Goal: Task Accomplishment & Management: Complete application form

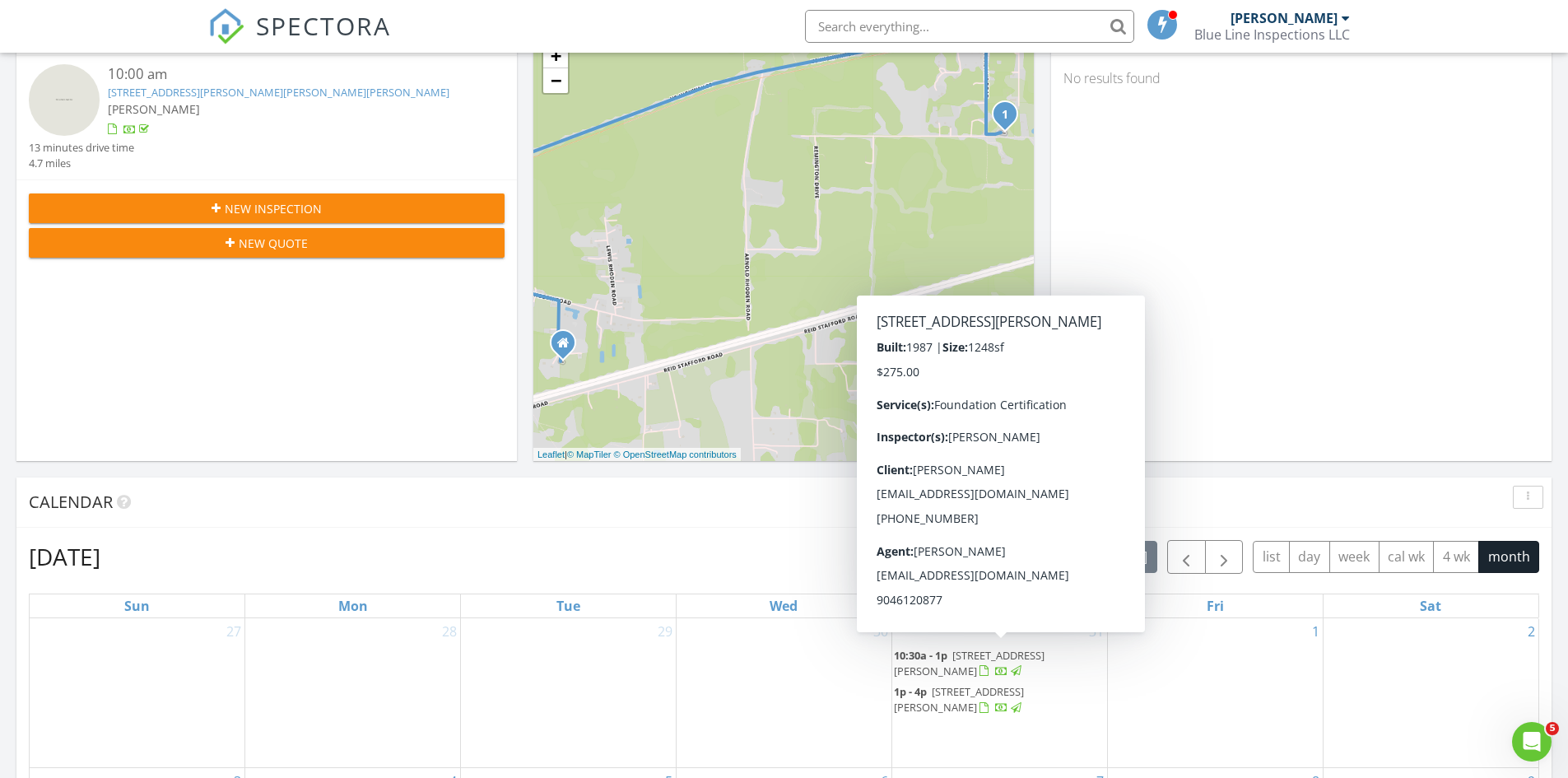
scroll to position [82, 0]
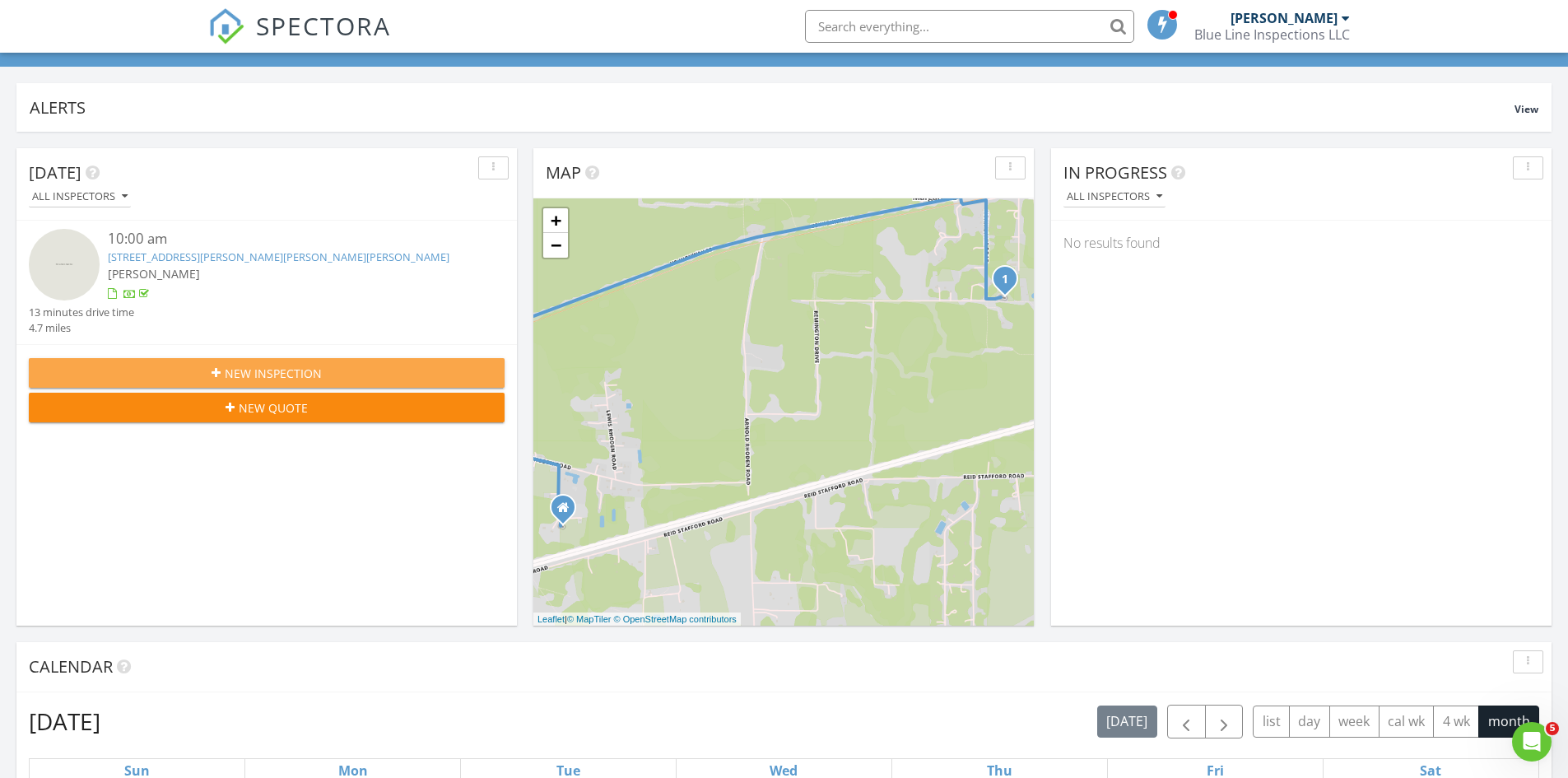
click at [246, 375] on span "New Inspection" at bounding box center [273, 374] width 97 height 17
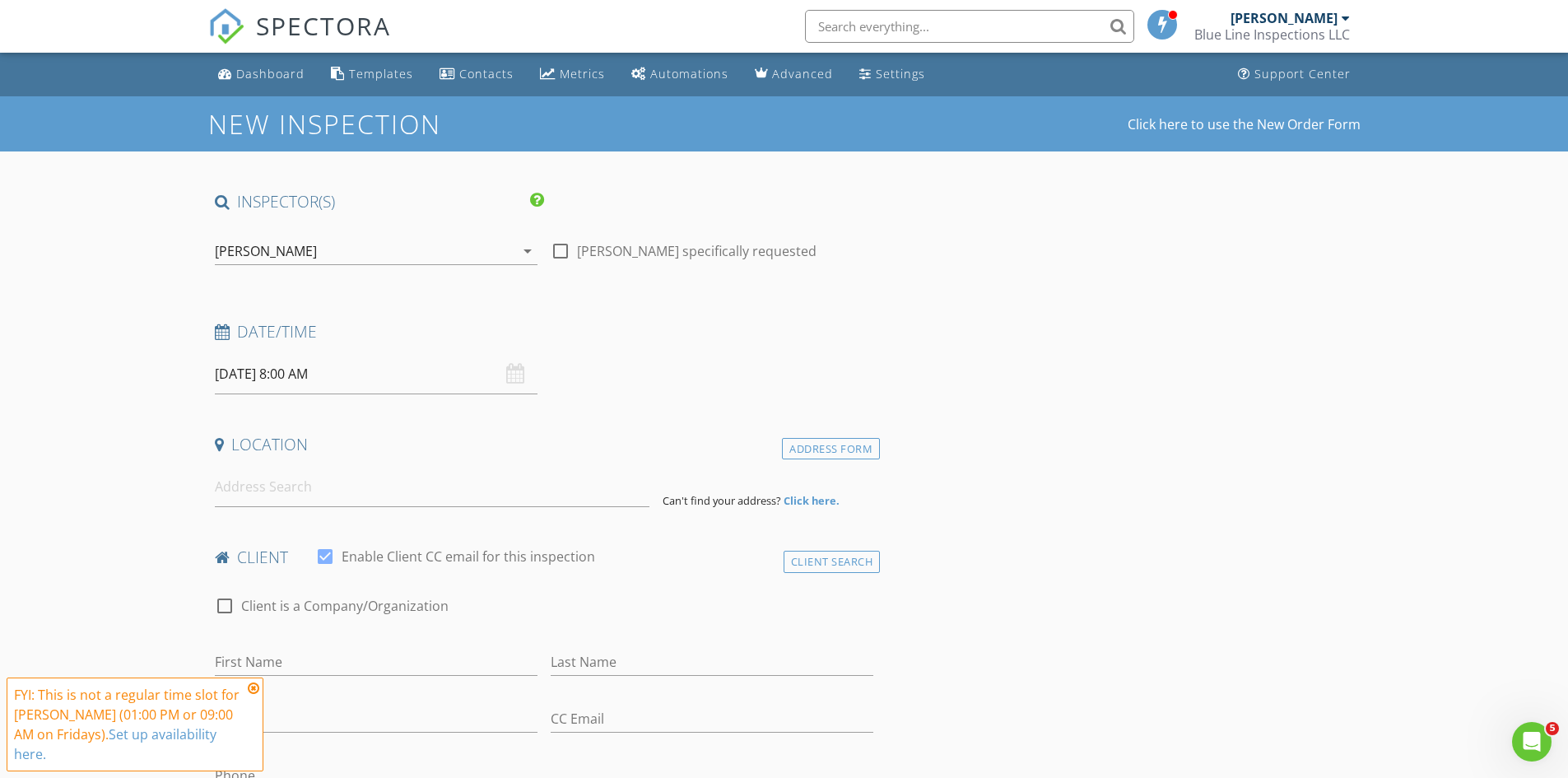
click at [522, 374] on div "08/29/2025 8:00 AM" at bounding box center [376, 374] width 323 height 41
click at [419, 386] on input "08/29/2025 8:00 AM" at bounding box center [376, 374] width 323 height 41
select select "8"
type input "09/02/2025 8:00 AM"
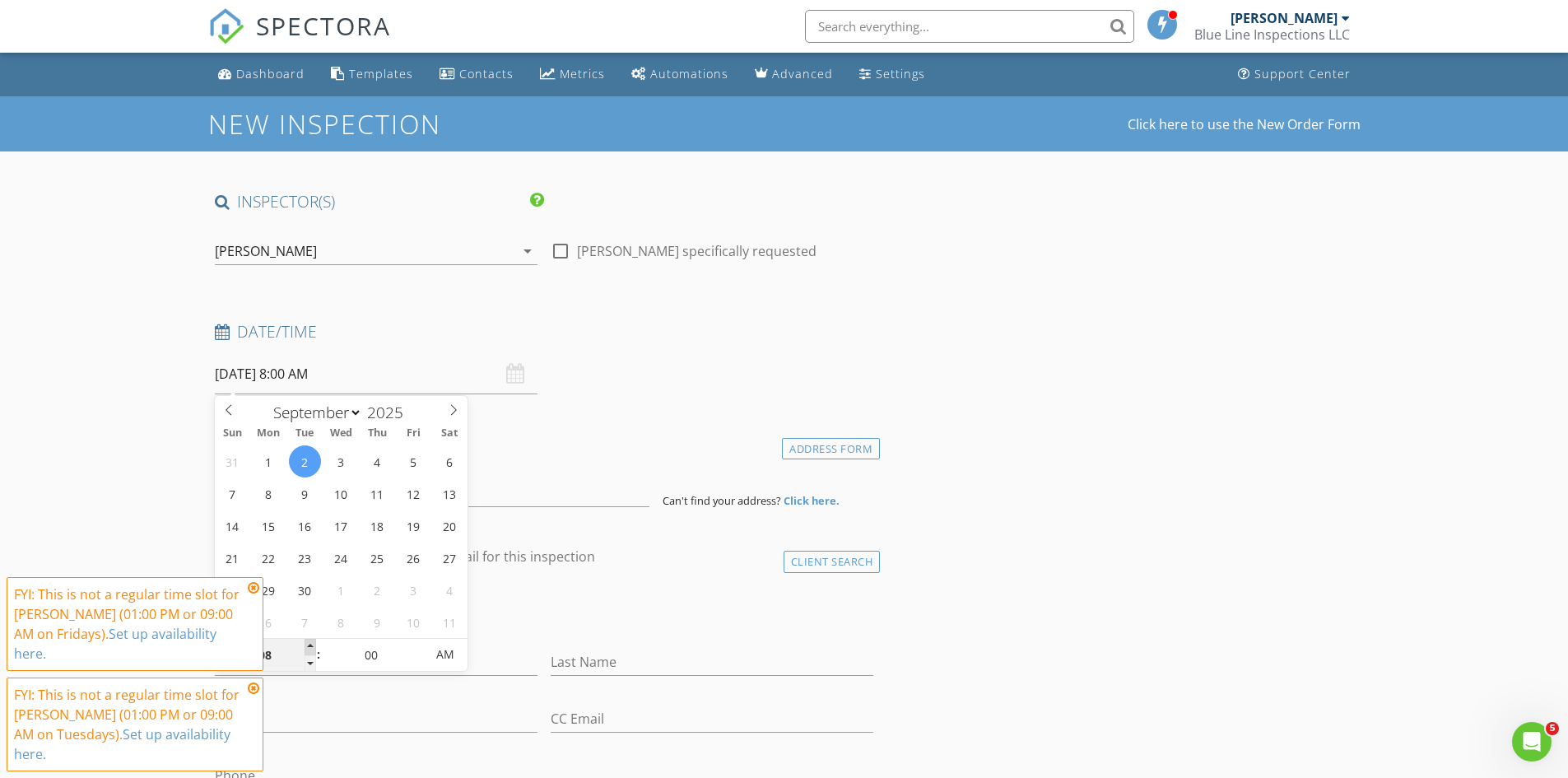
type input "09"
type input "09/02/2025 9:00 AM"
click at [311, 646] on span at bounding box center [311, 646] width 12 height 16
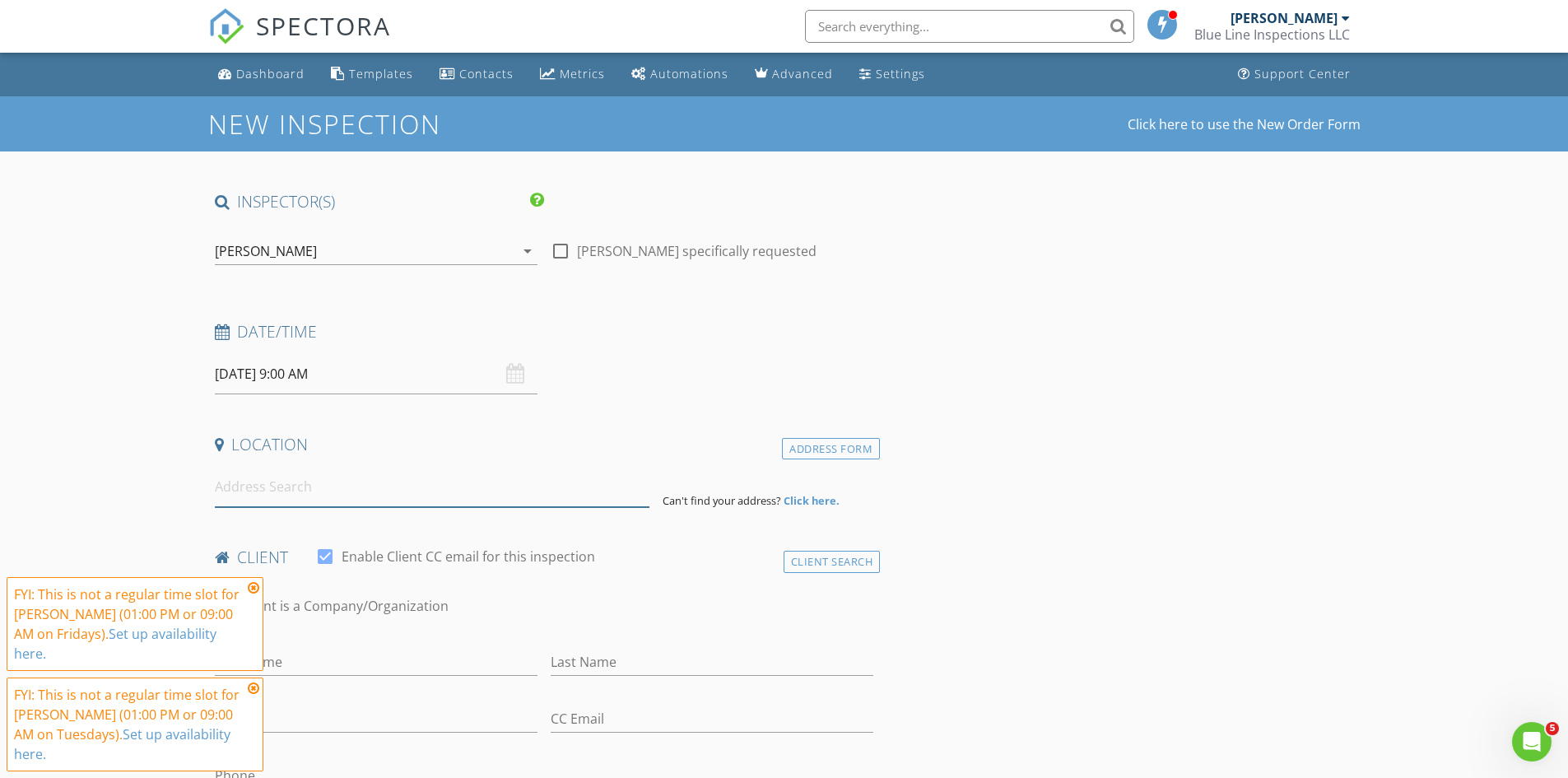
click at [345, 489] on input at bounding box center [431, 487] width 434 height 41
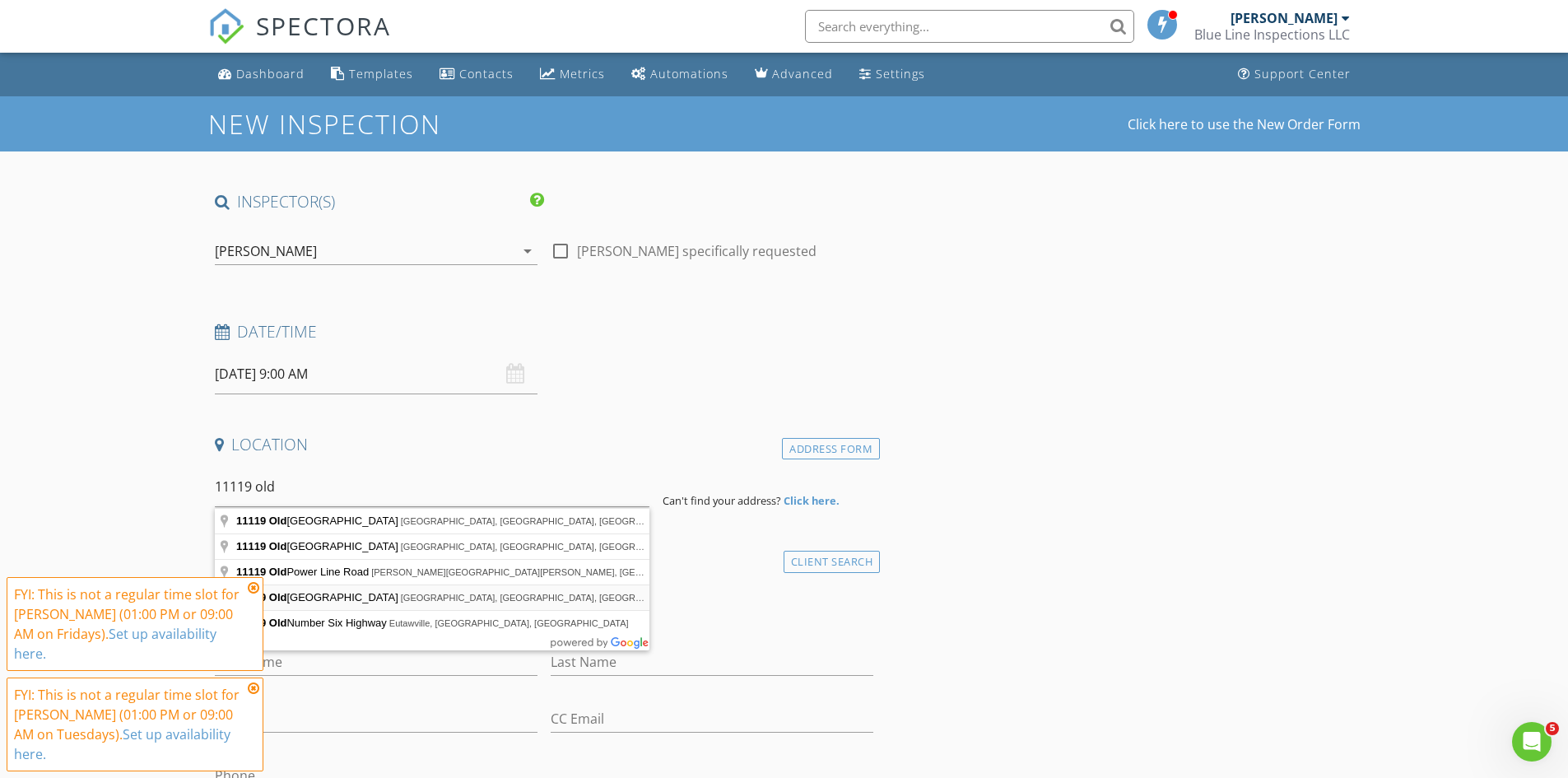
type input "11119 Old Gainesville Road, Jacksonville, FL, USA"
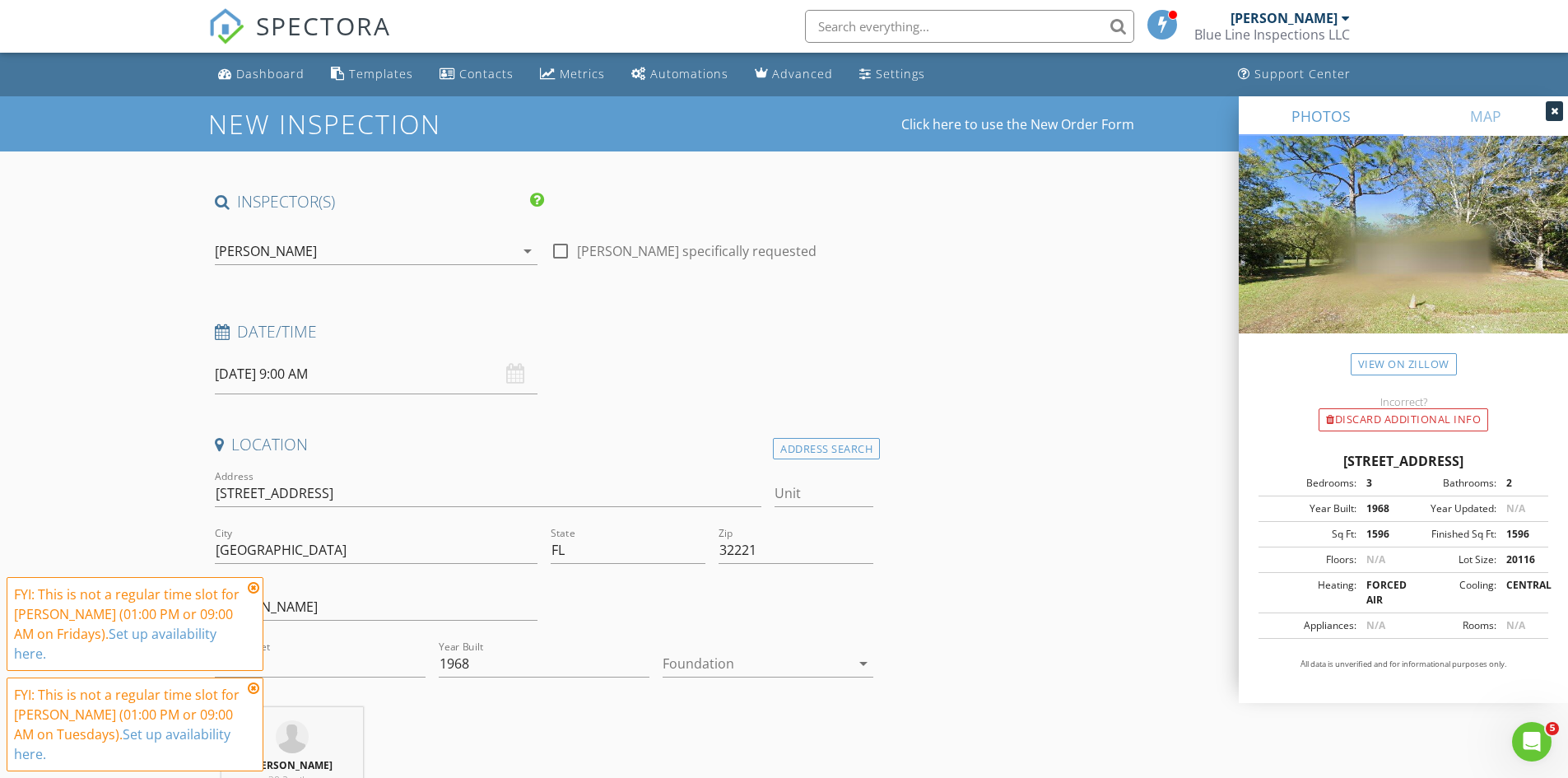
click at [254, 587] on icon at bounding box center [253, 588] width 12 height 14
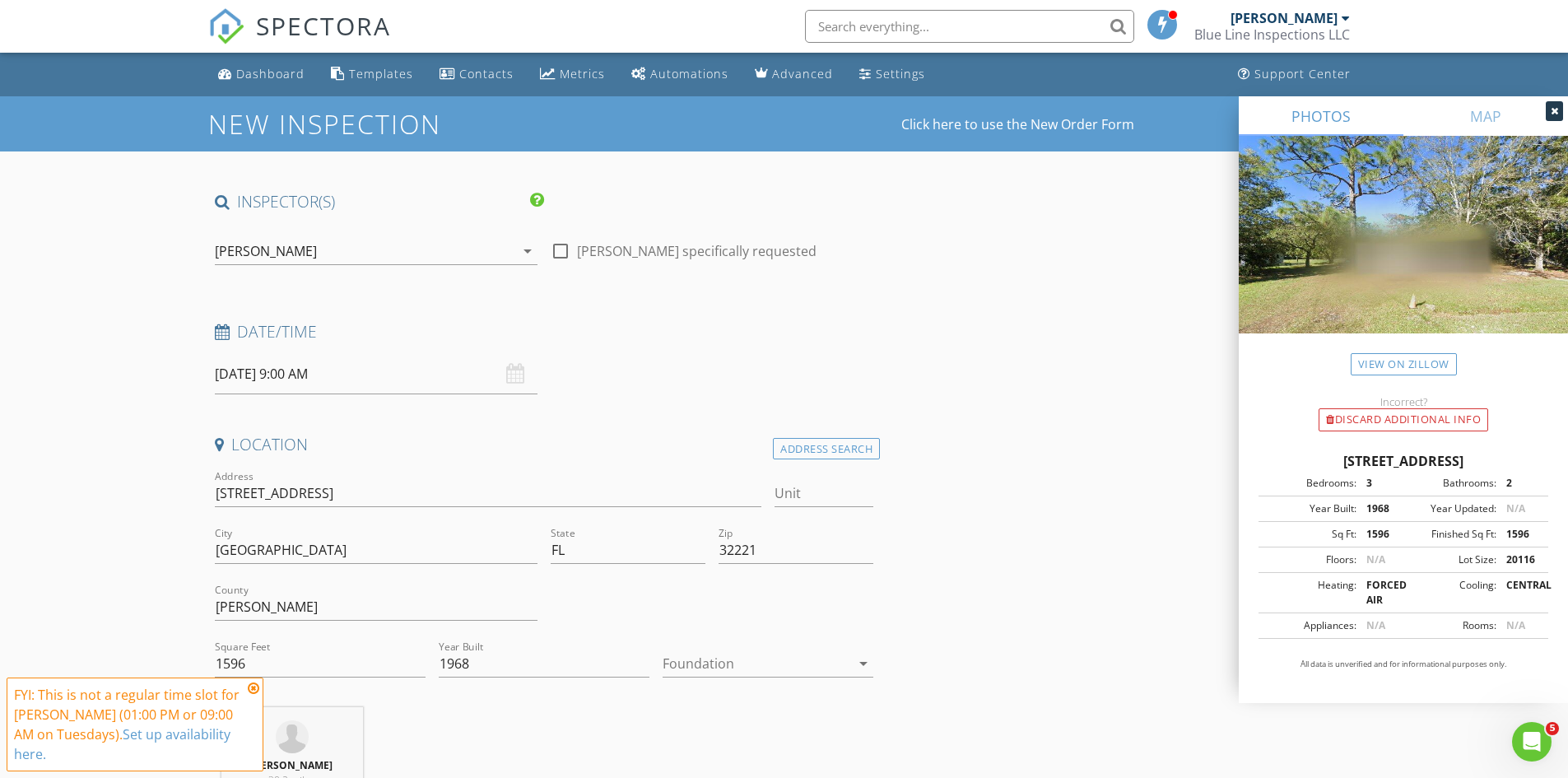
click at [254, 689] on icon at bounding box center [253, 689] width 12 height 14
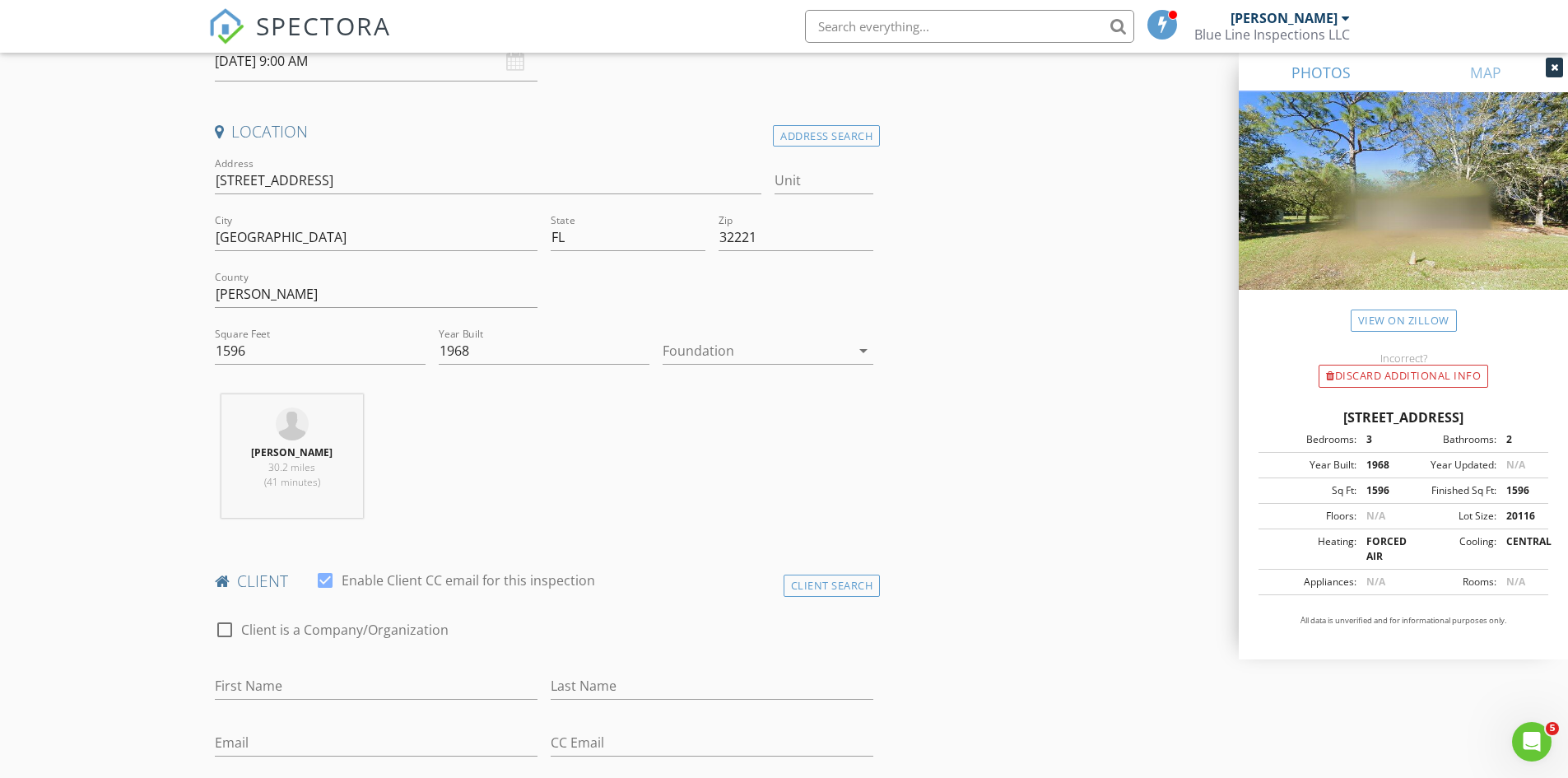
scroll to position [411, 0]
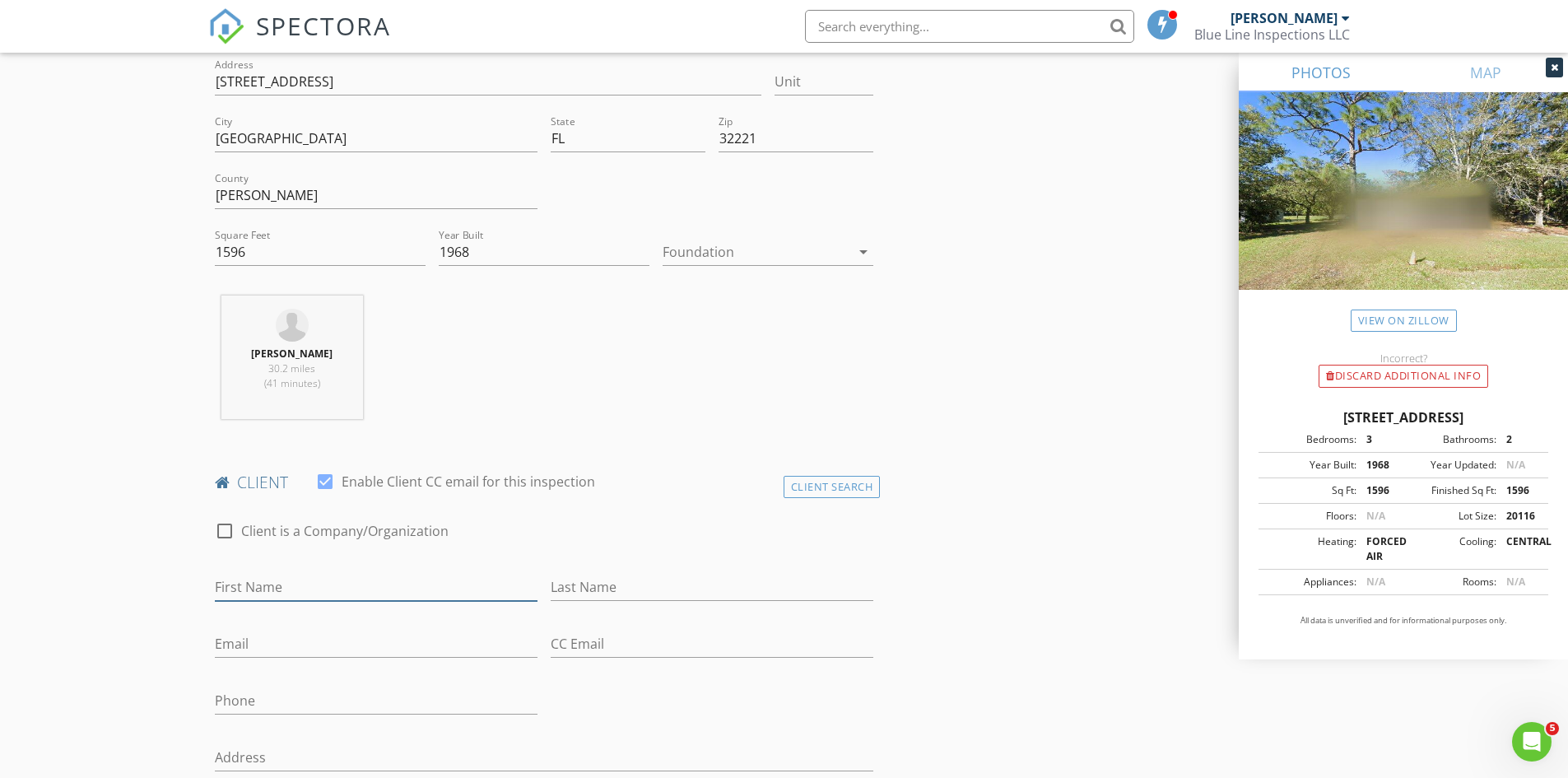
click at [323, 588] on input "First Name" at bounding box center [376, 587] width 323 height 27
type input "James"
type input "Merritt"
click at [265, 639] on input "Email" at bounding box center [376, 644] width 323 height 27
paste input "James32219@yahoo.com"
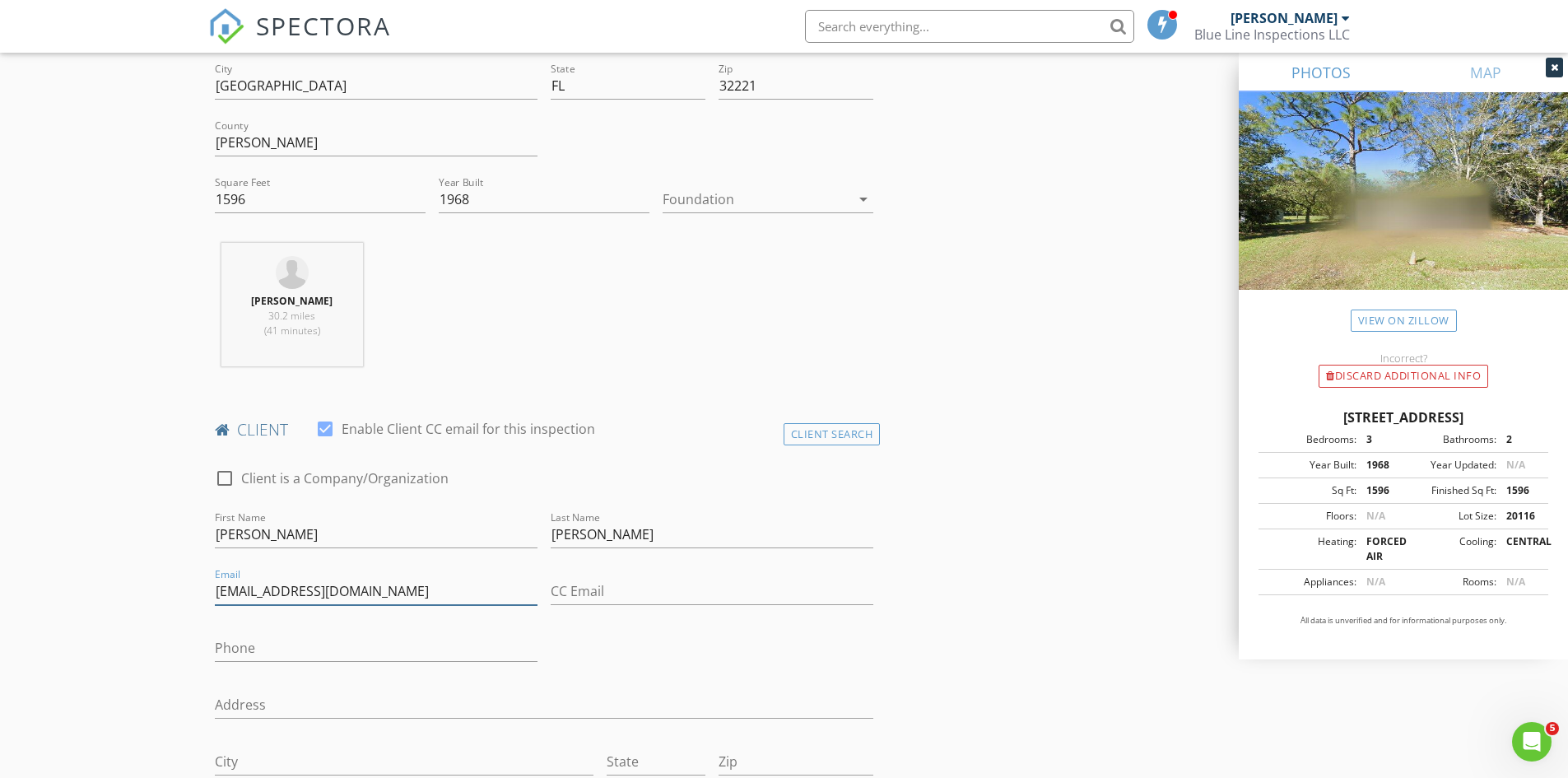
scroll to position [494, 0]
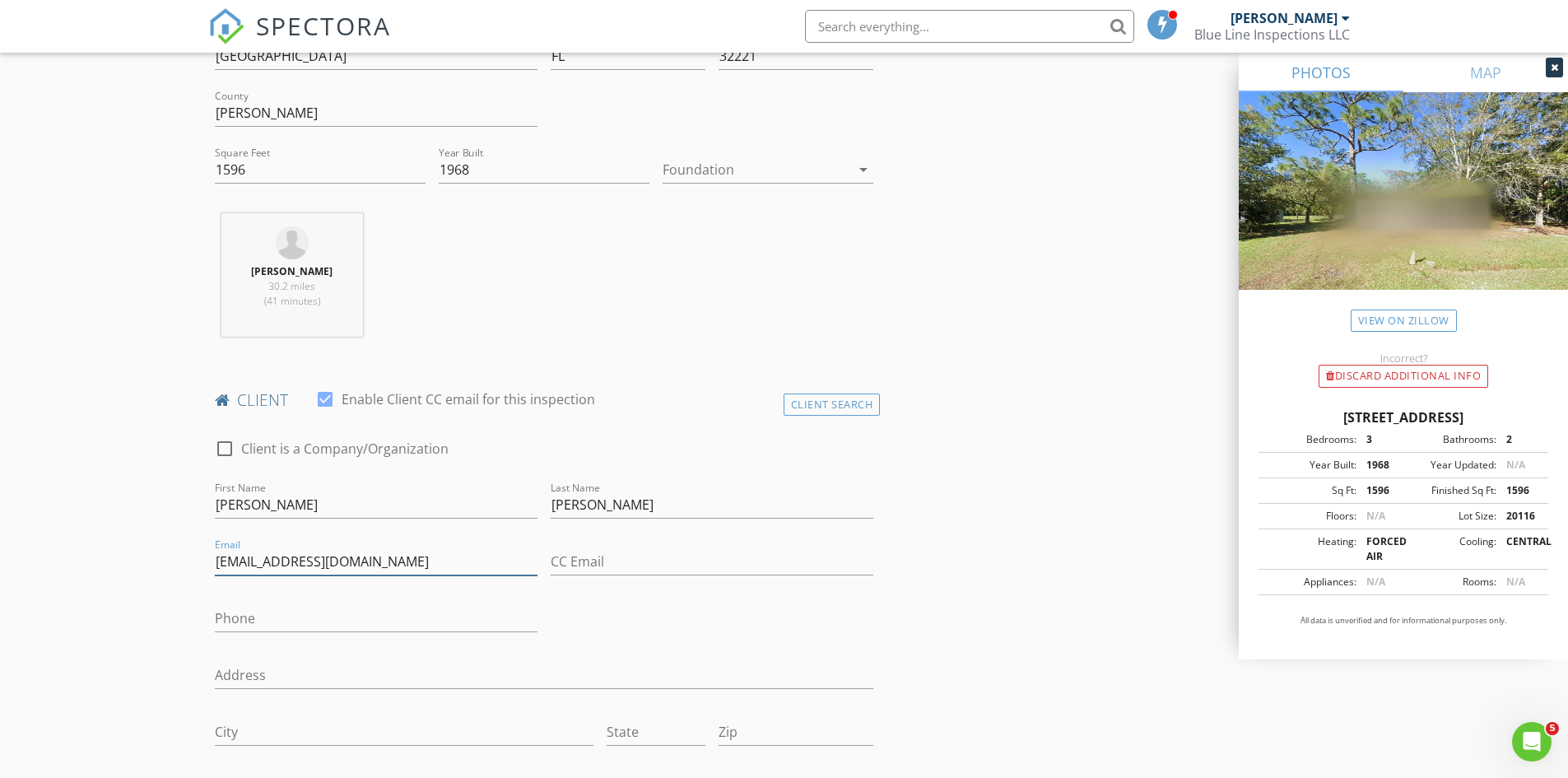
type input "James32219@yahoo.com"
click at [400, 619] on input "Phone" at bounding box center [376, 618] width 323 height 27
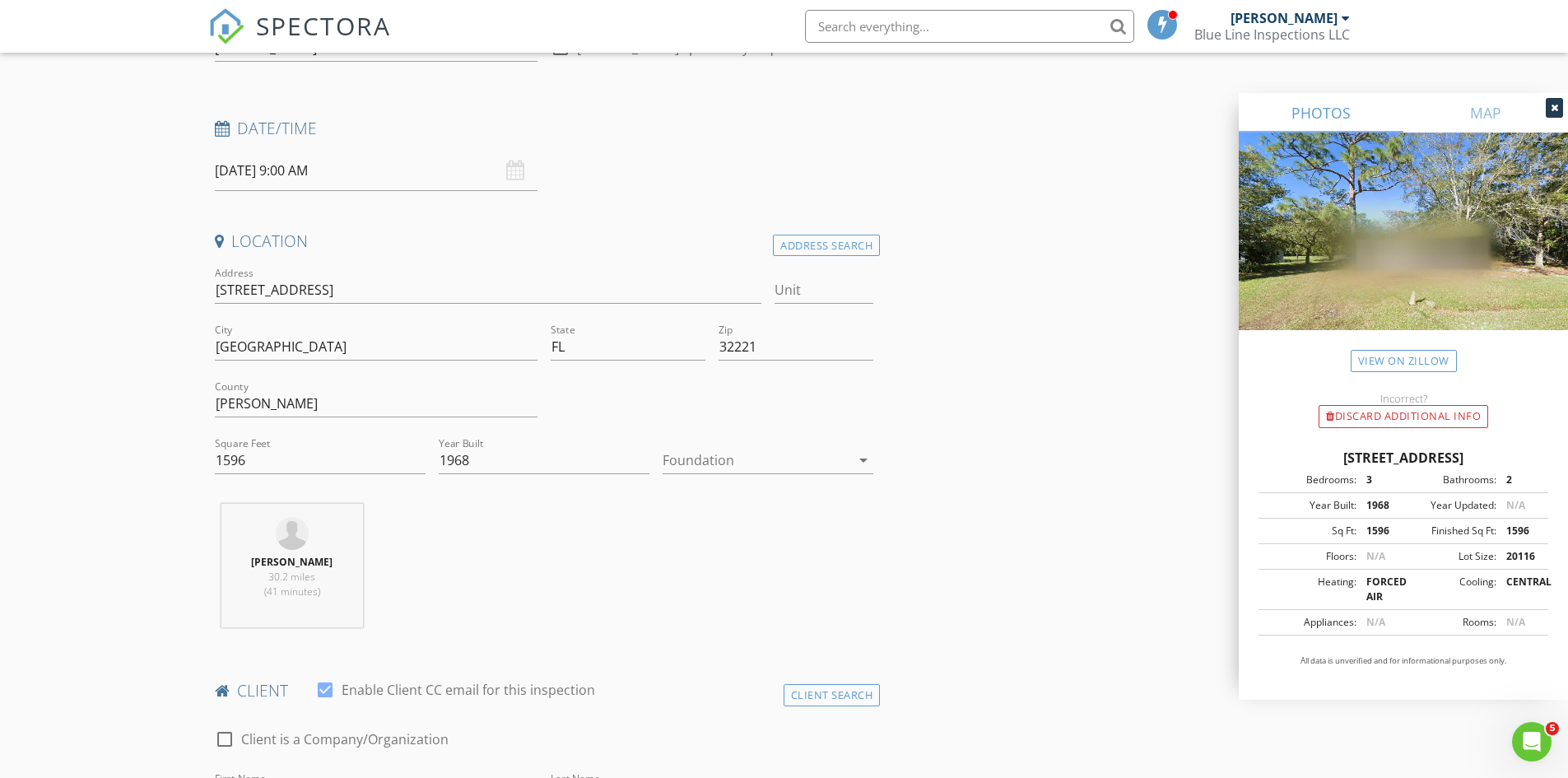
scroll to position [0, 0]
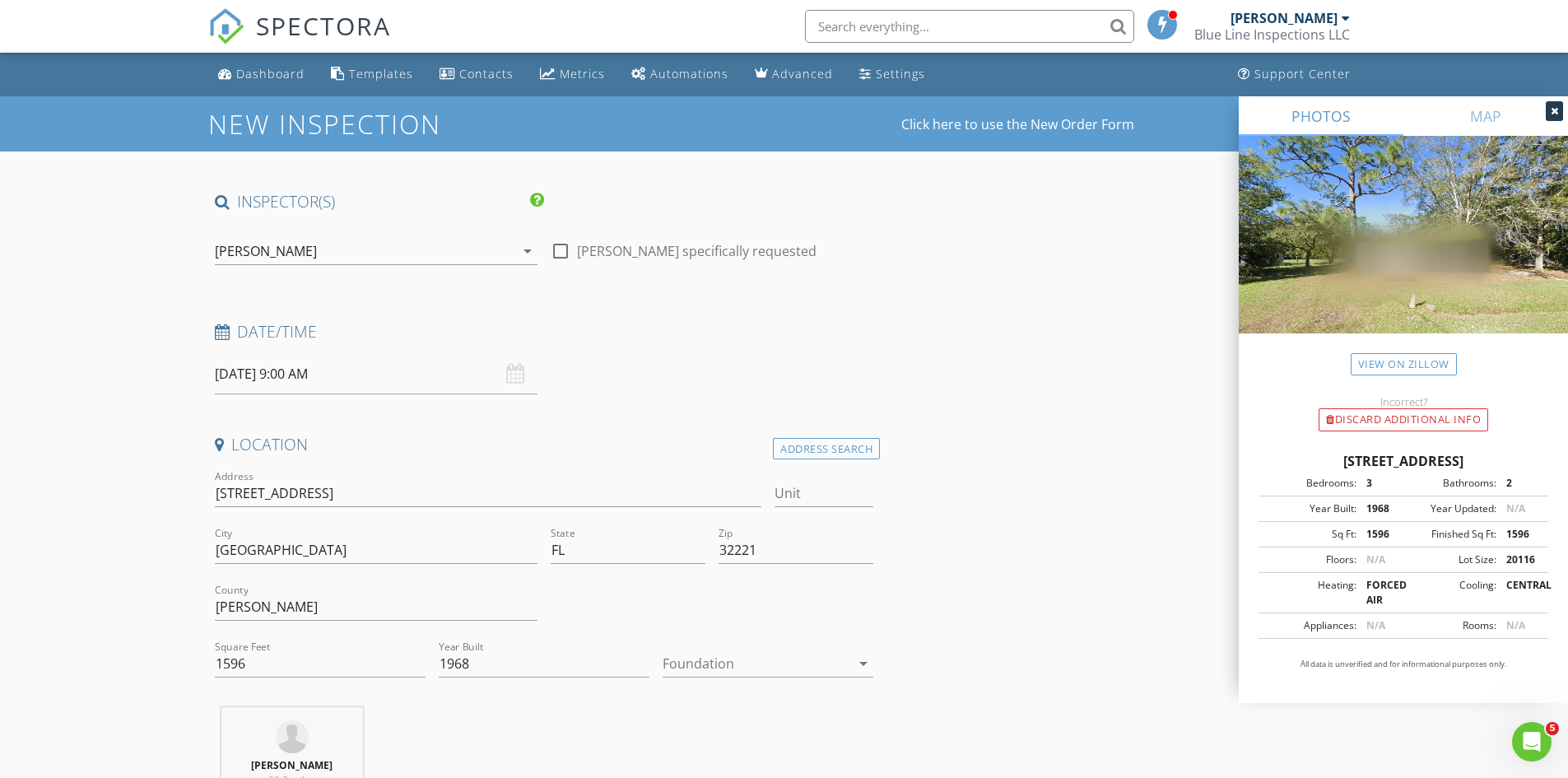
type input "904-571-2914"
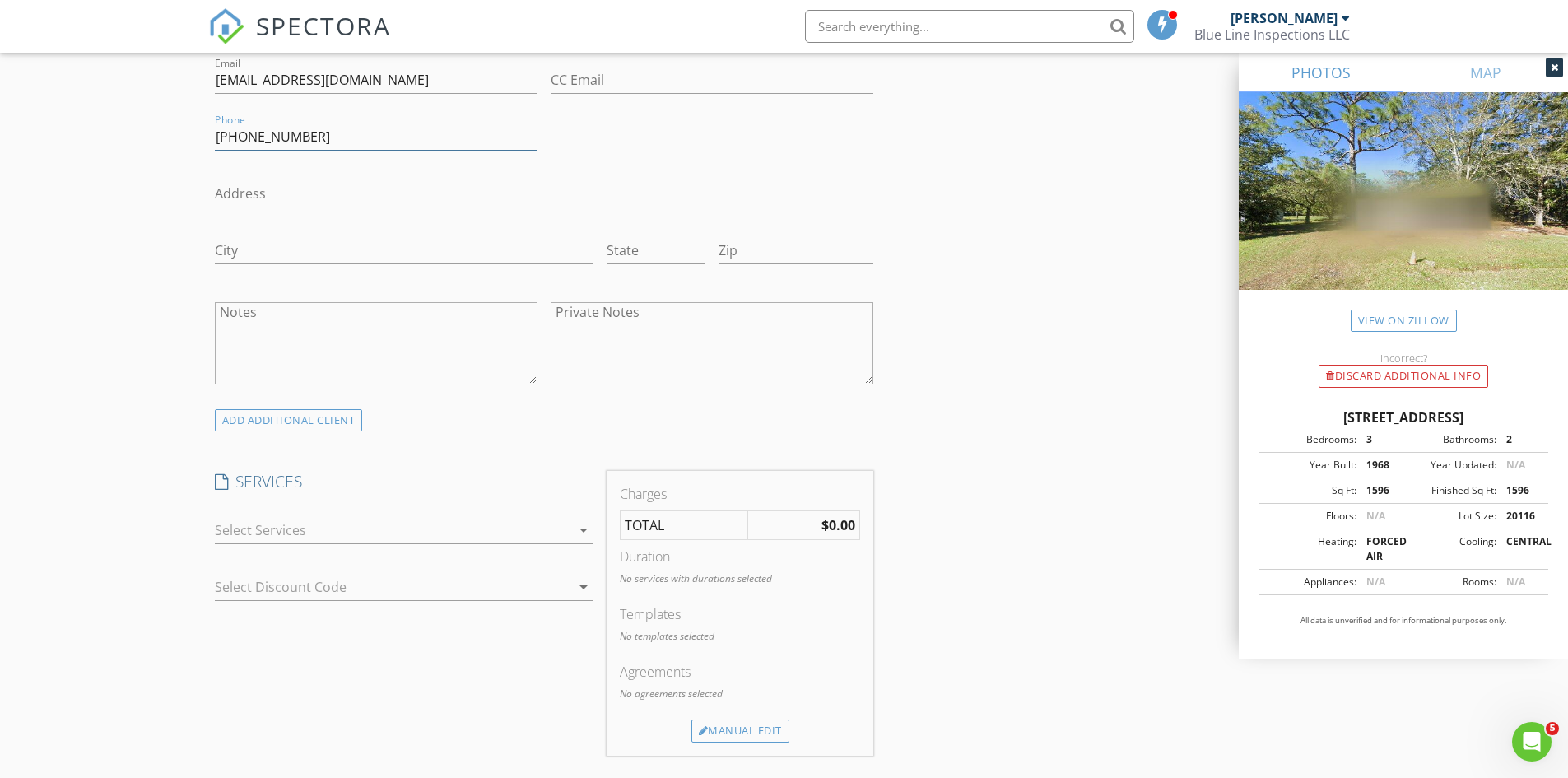
scroll to position [1070, 0]
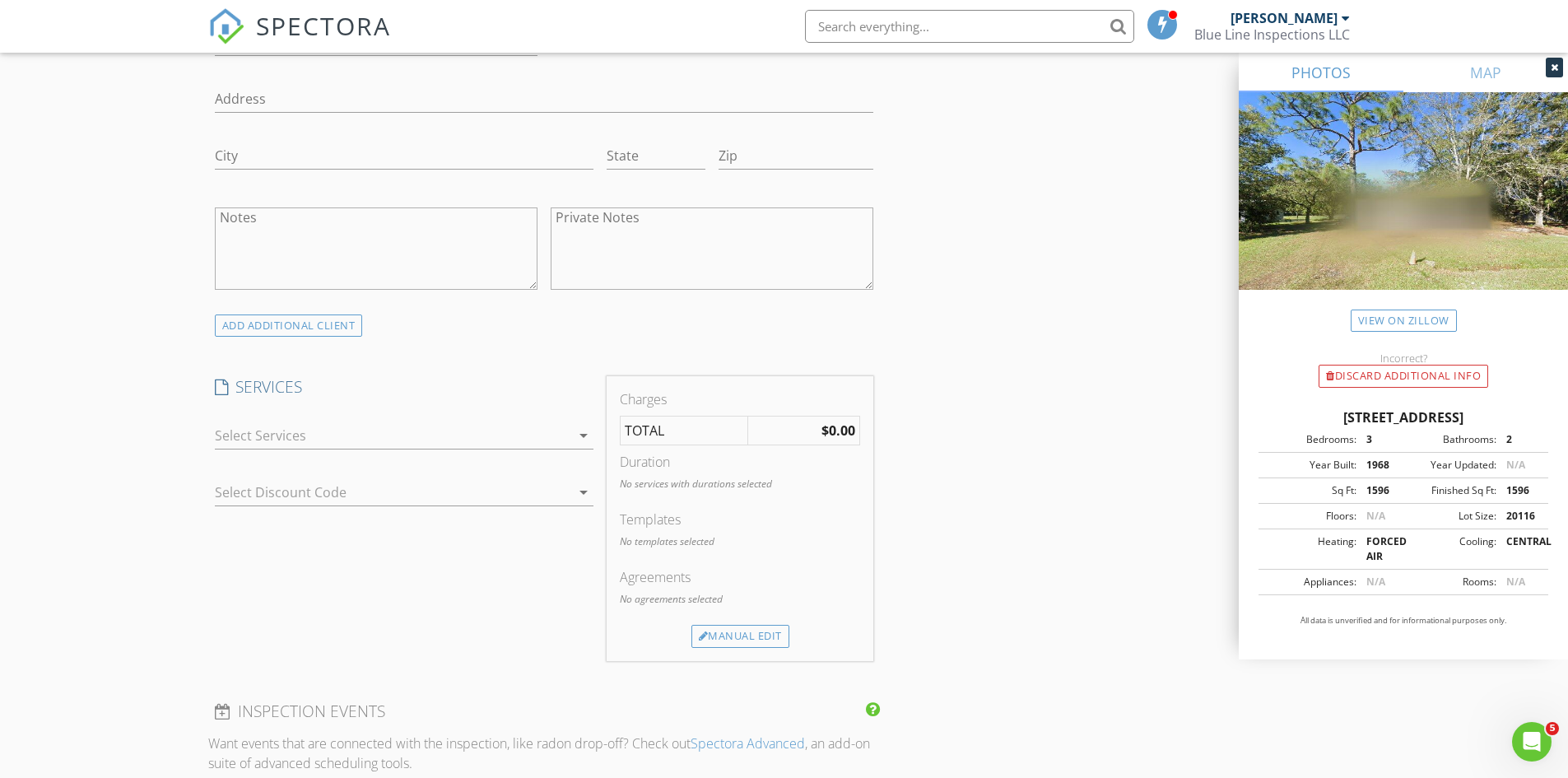
click at [571, 439] on div "arrow_drop_down" at bounding box center [582, 435] width 23 height 19
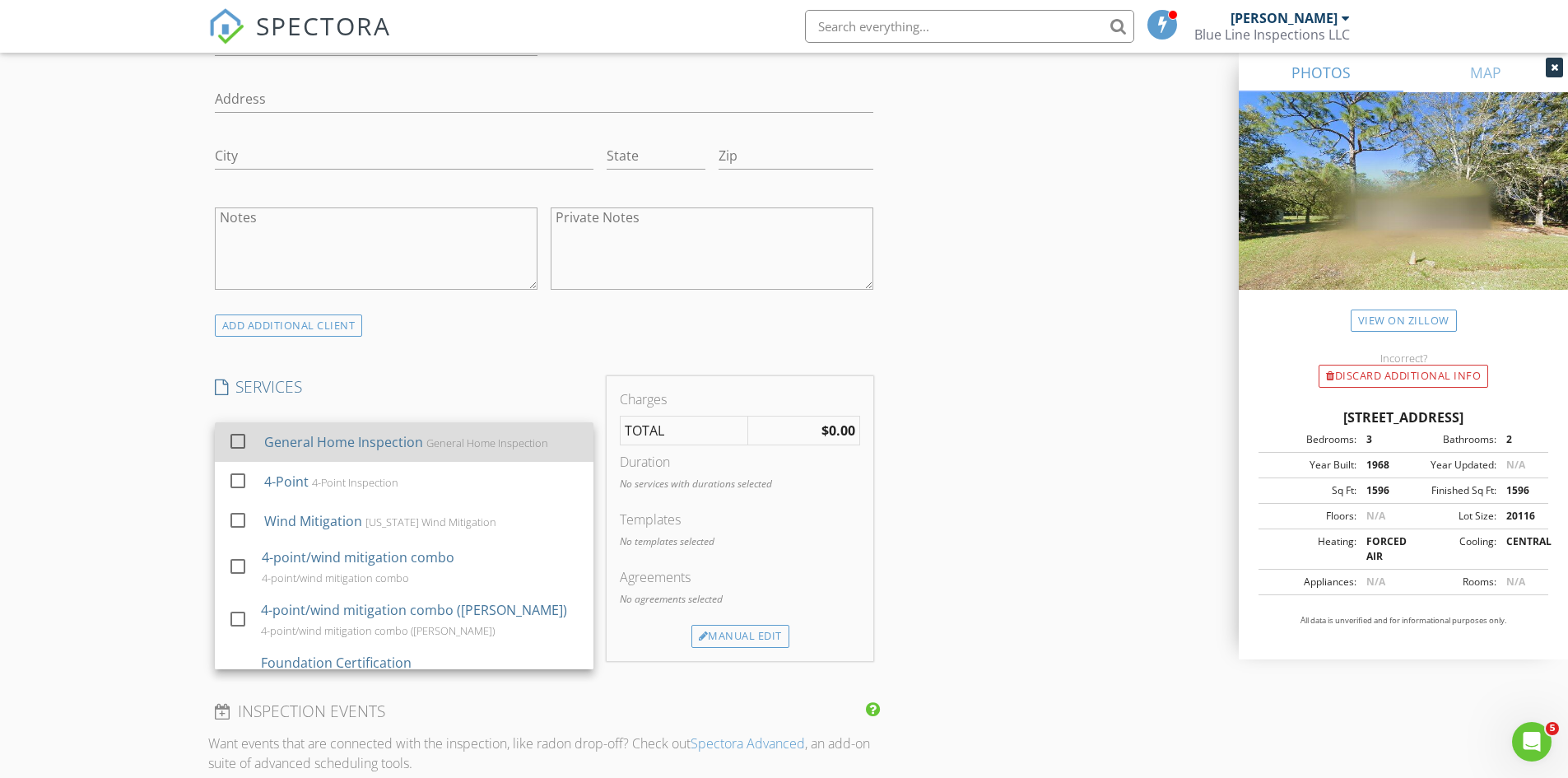
click at [231, 437] on div at bounding box center [237, 441] width 28 height 28
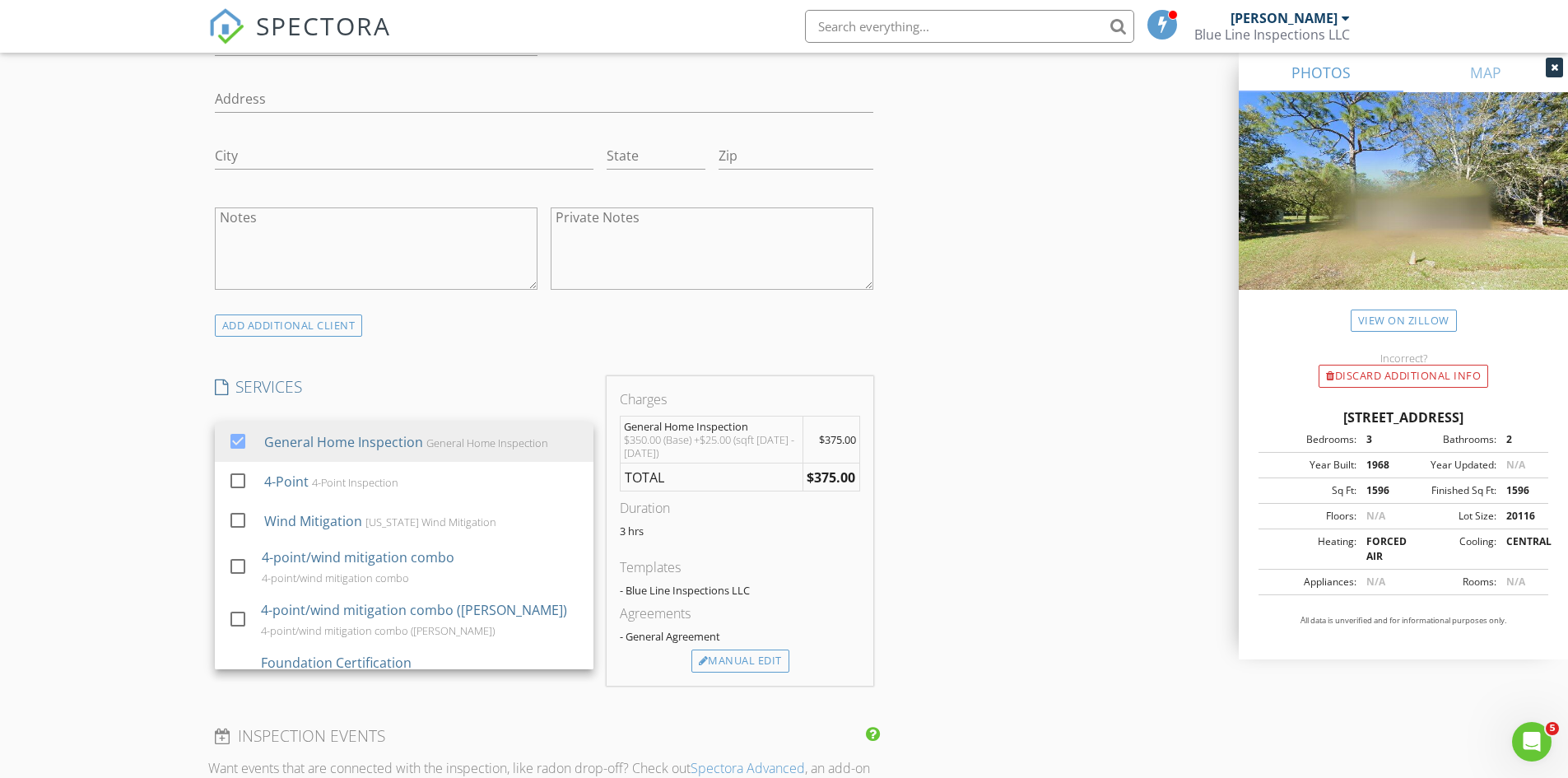
click at [78, 430] on div "New Inspection Click here to use the New Order Form INSPECTOR(S) check_box Jona…" at bounding box center [784, 568] width 1568 height 3086
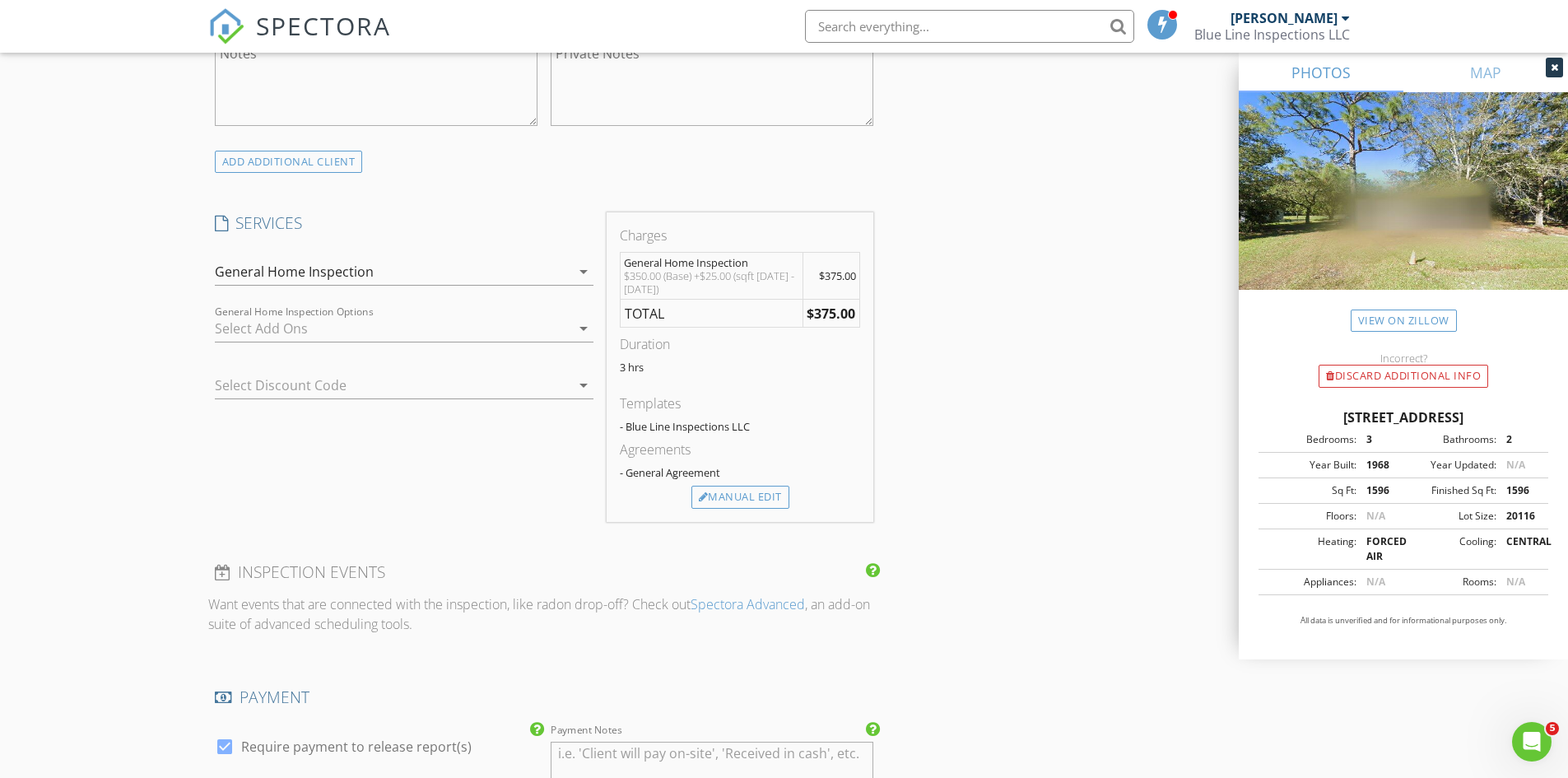
scroll to position [1235, 0]
click at [579, 332] on icon "arrow_drop_down" at bounding box center [583, 327] width 19 height 19
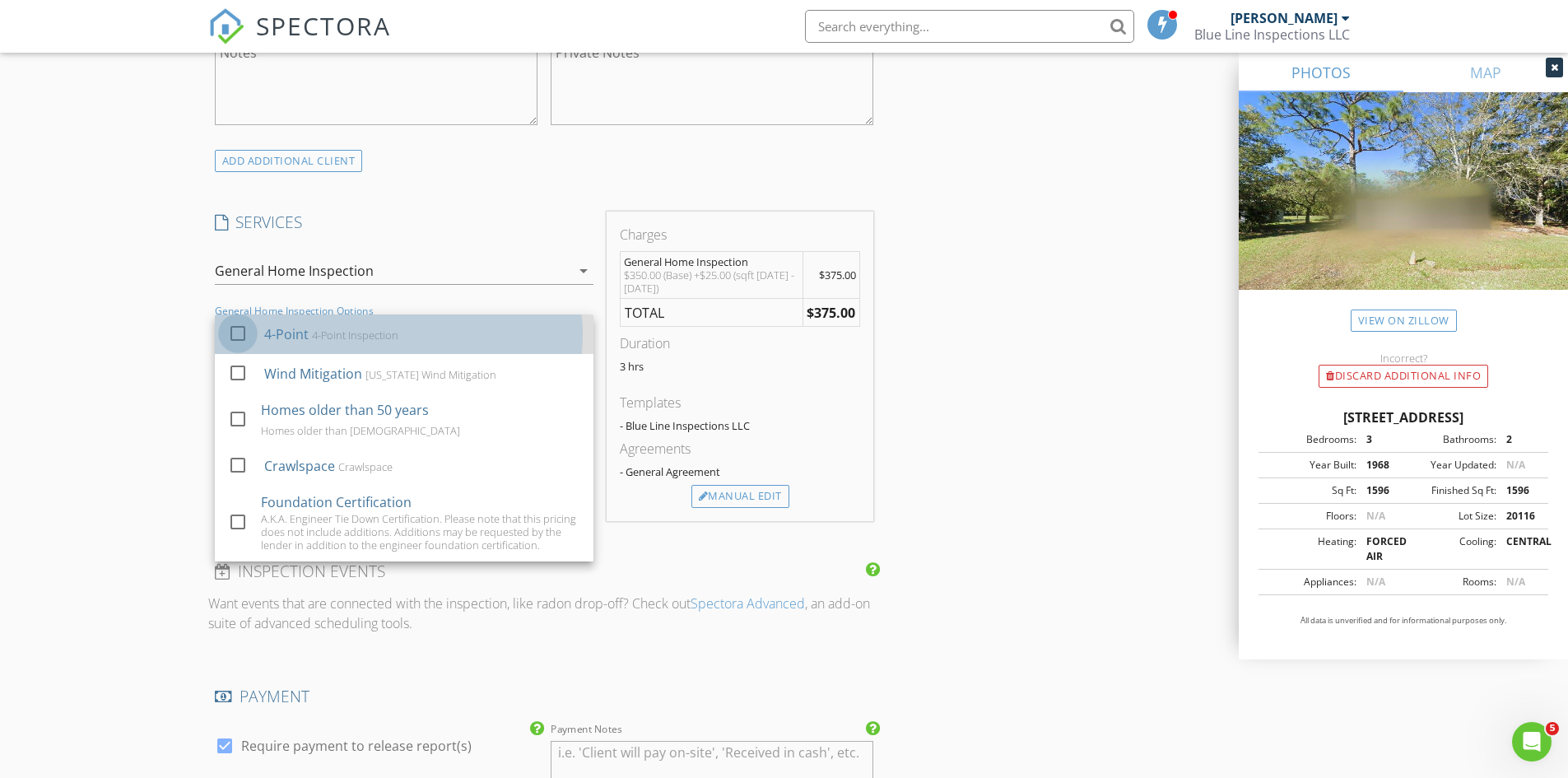
click at [237, 333] on div at bounding box center [237, 333] width 28 height 28
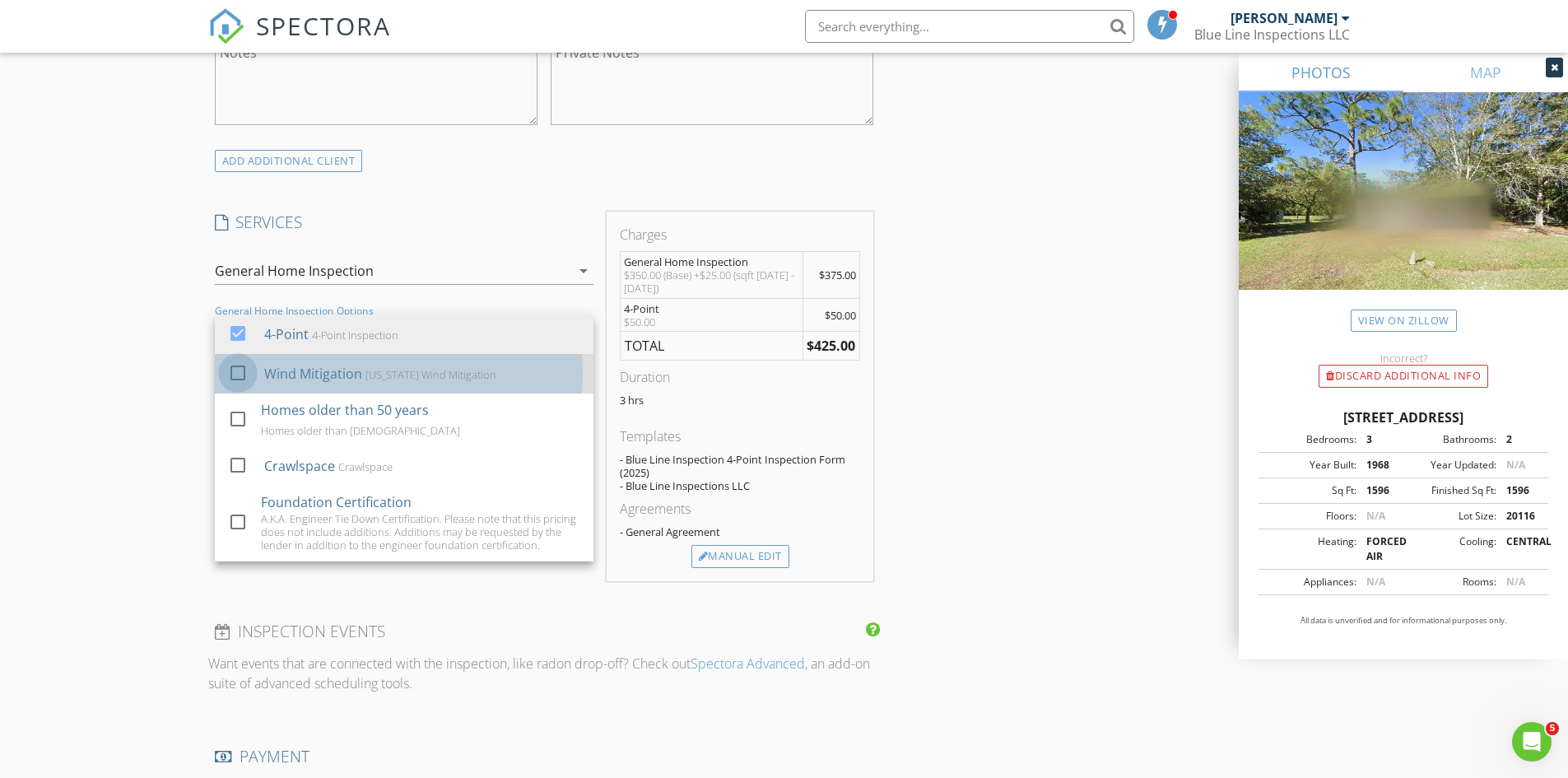
click at [242, 374] on div at bounding box center [237, 373] width 28 height 28
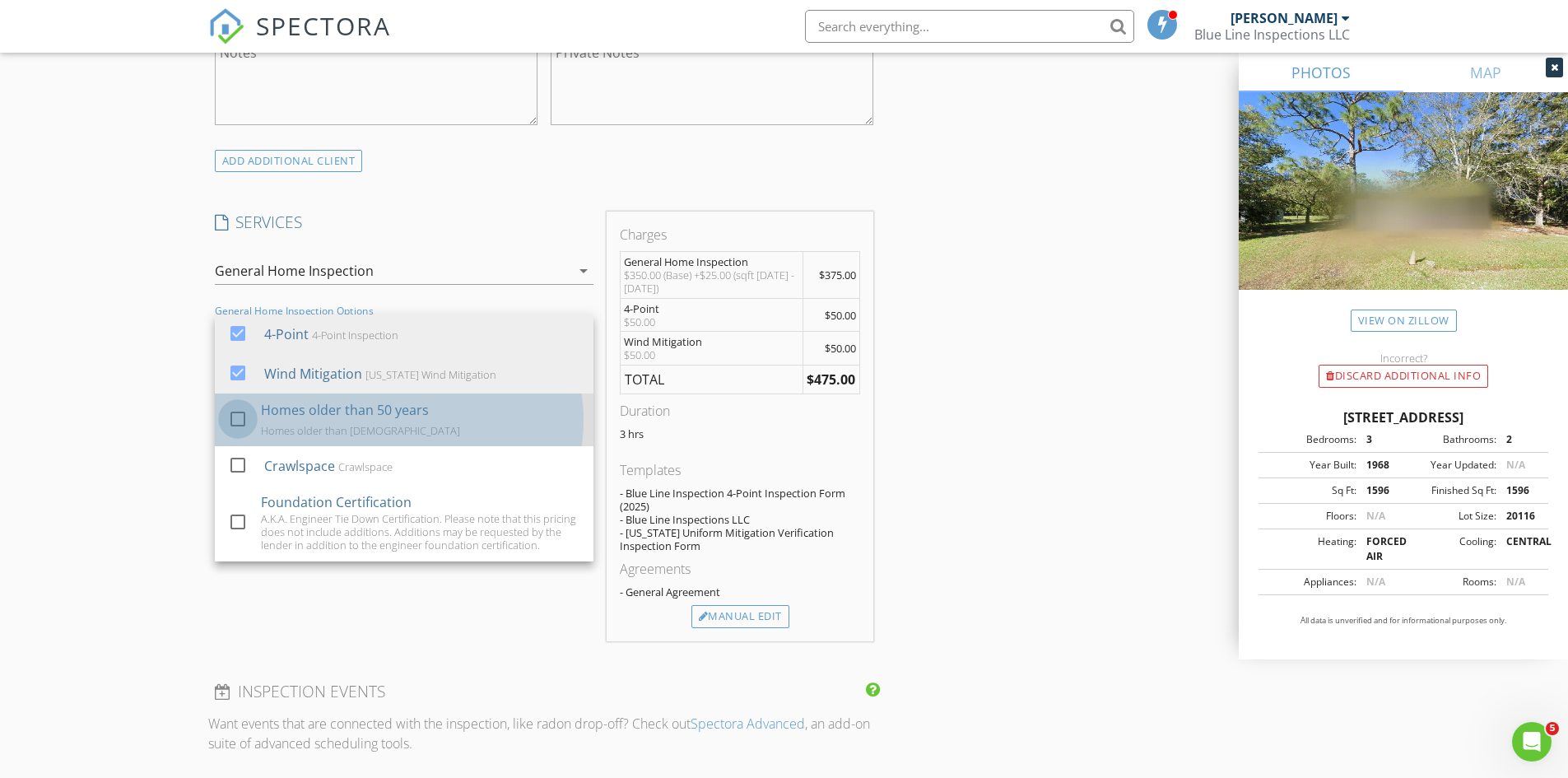
click at [231, 420] on div at bounding box center [237, 419] width 28 height 28
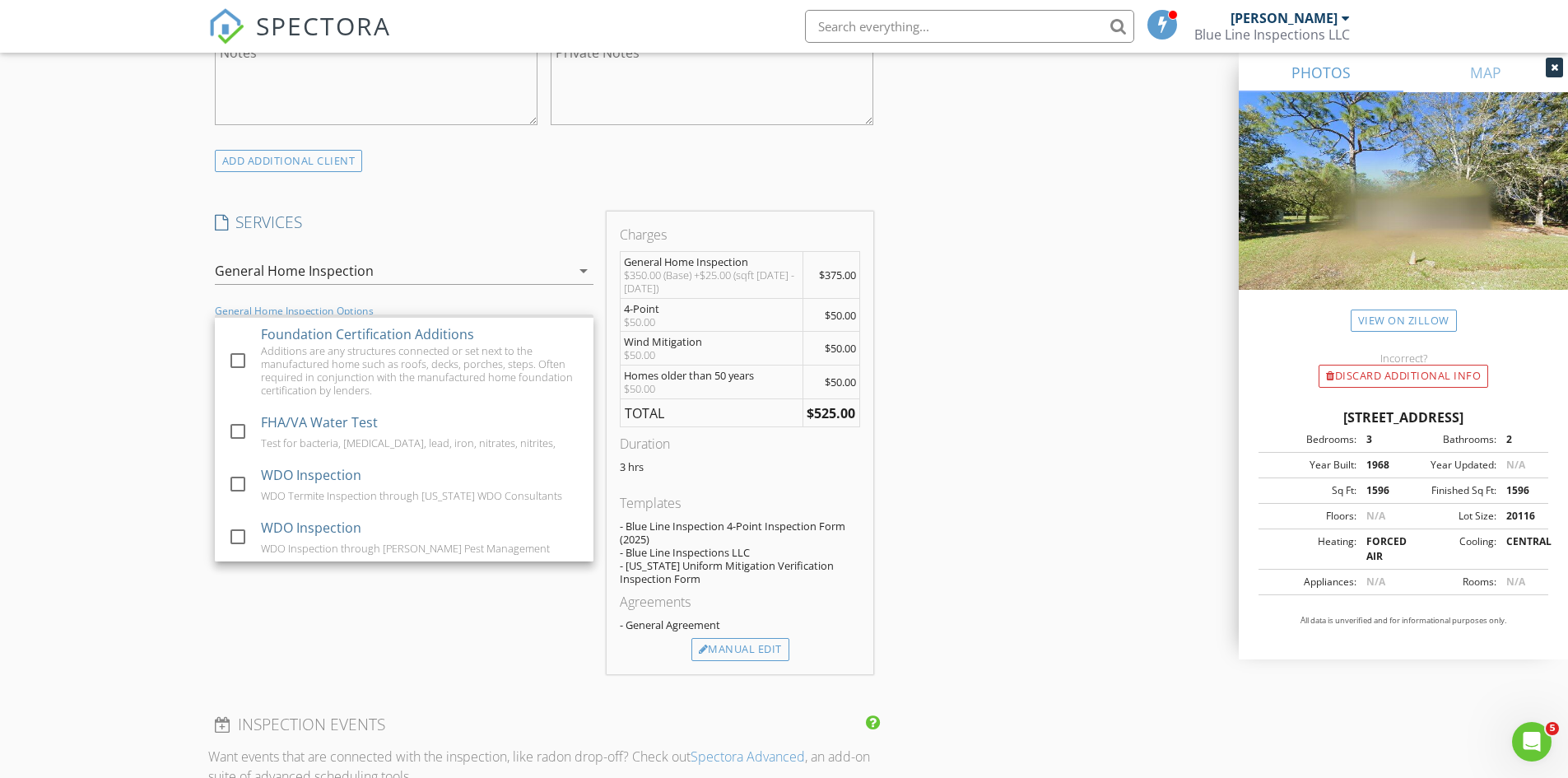
scroll to position [284, 0]
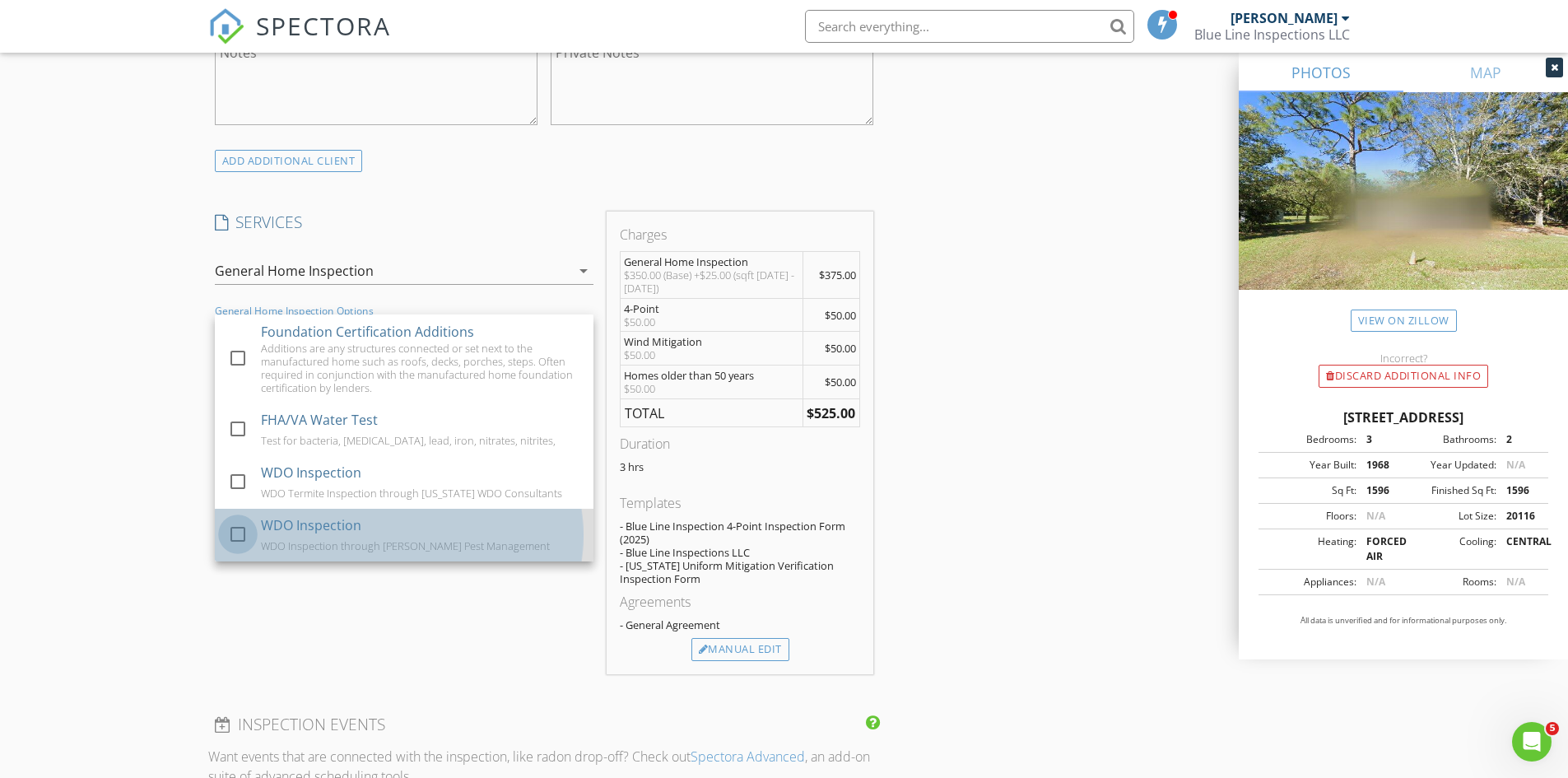
click at [235, 539] on div at bounding box center [237, 534] width 28 height 28
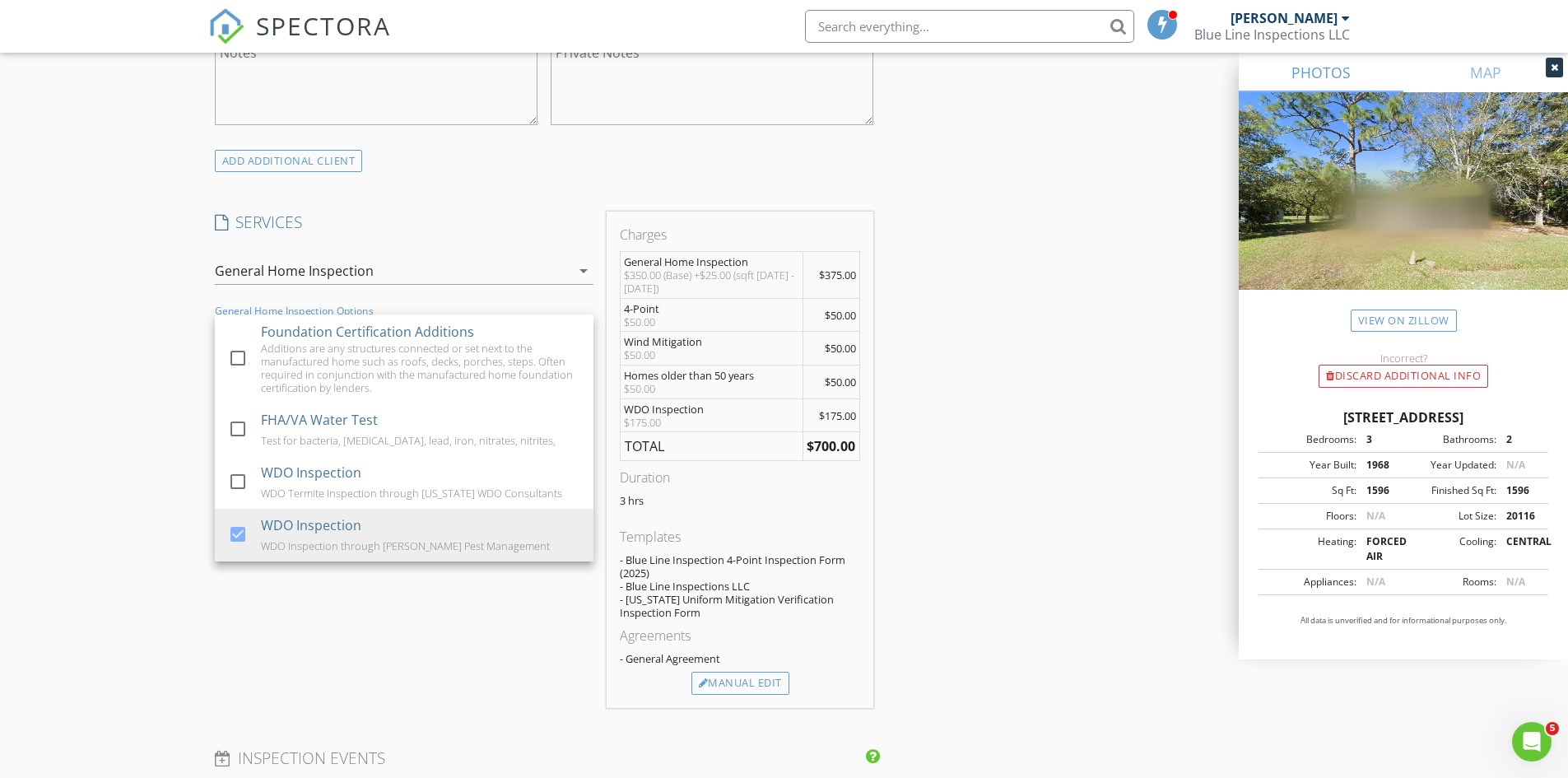
click at [1034, 534] on div "INSPECTOR(S) check_box Jonathon Norman PRIMARY Jonathon Norman arrow_drop_down …" at bounding box center [784, 525] width 1152 height 3139
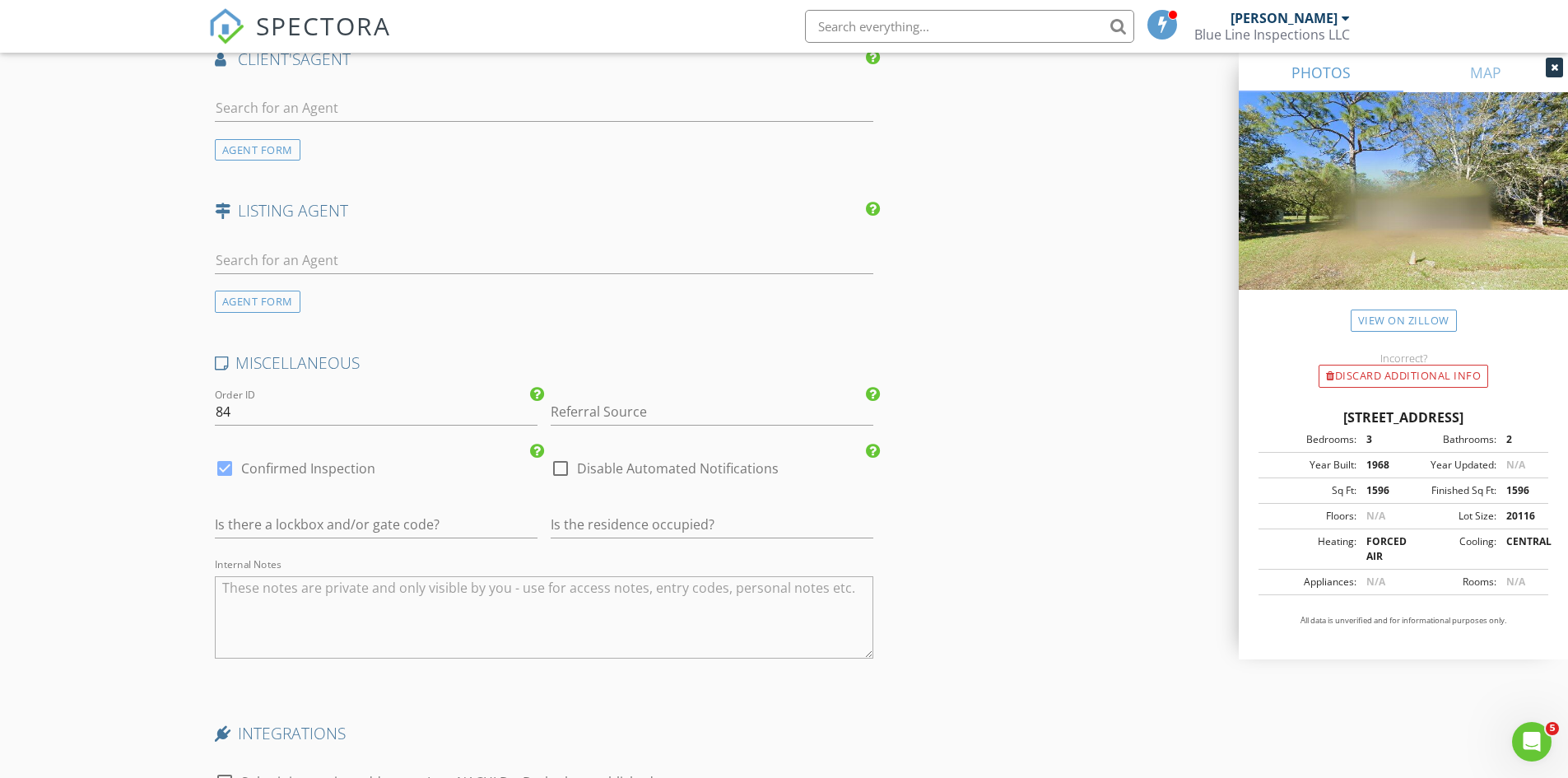
scroll to position [2591, 0]
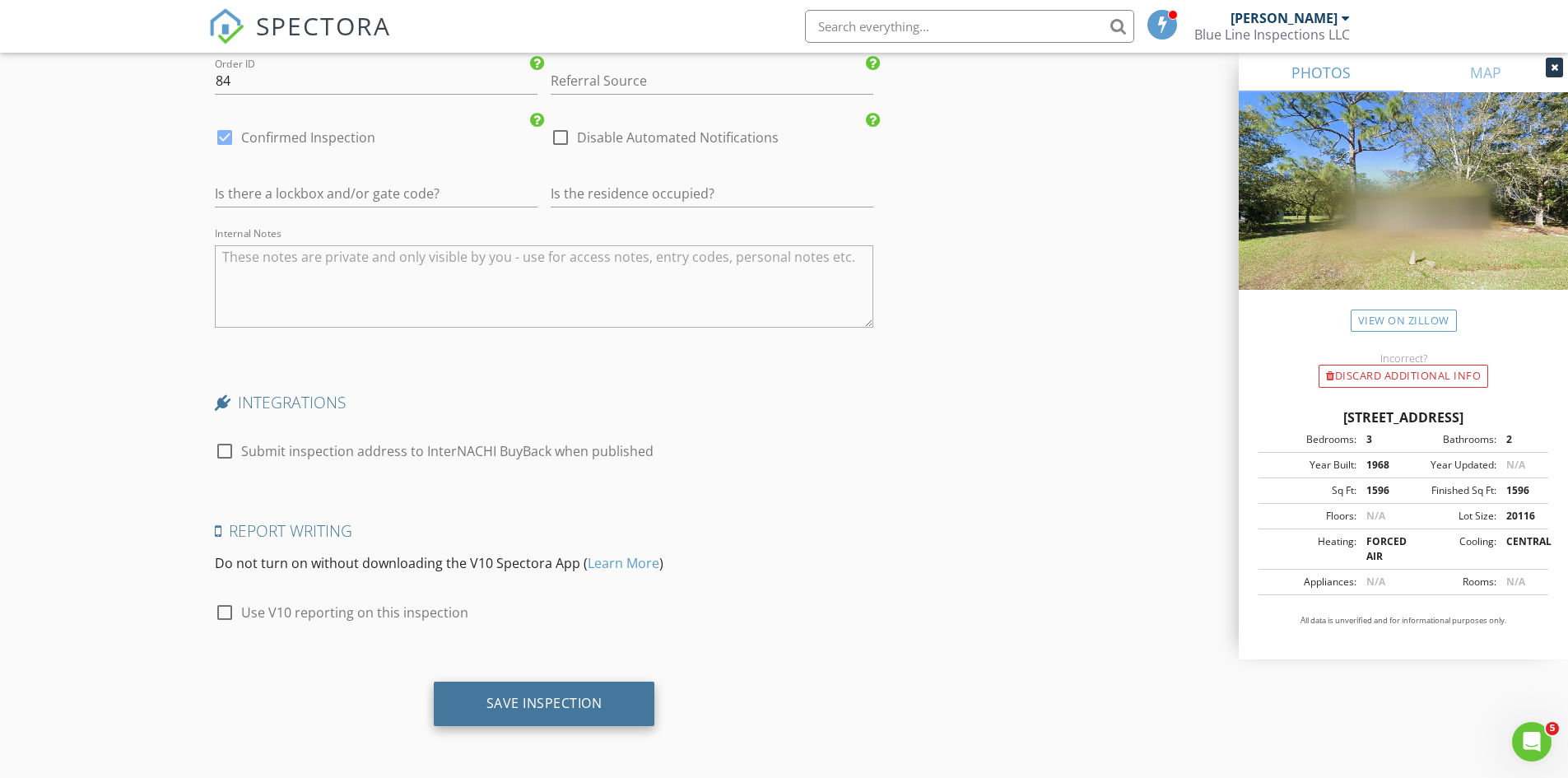
click at [540, 710] on div "Save Inspection" at bounding box center [545, 703] width 116 height 16
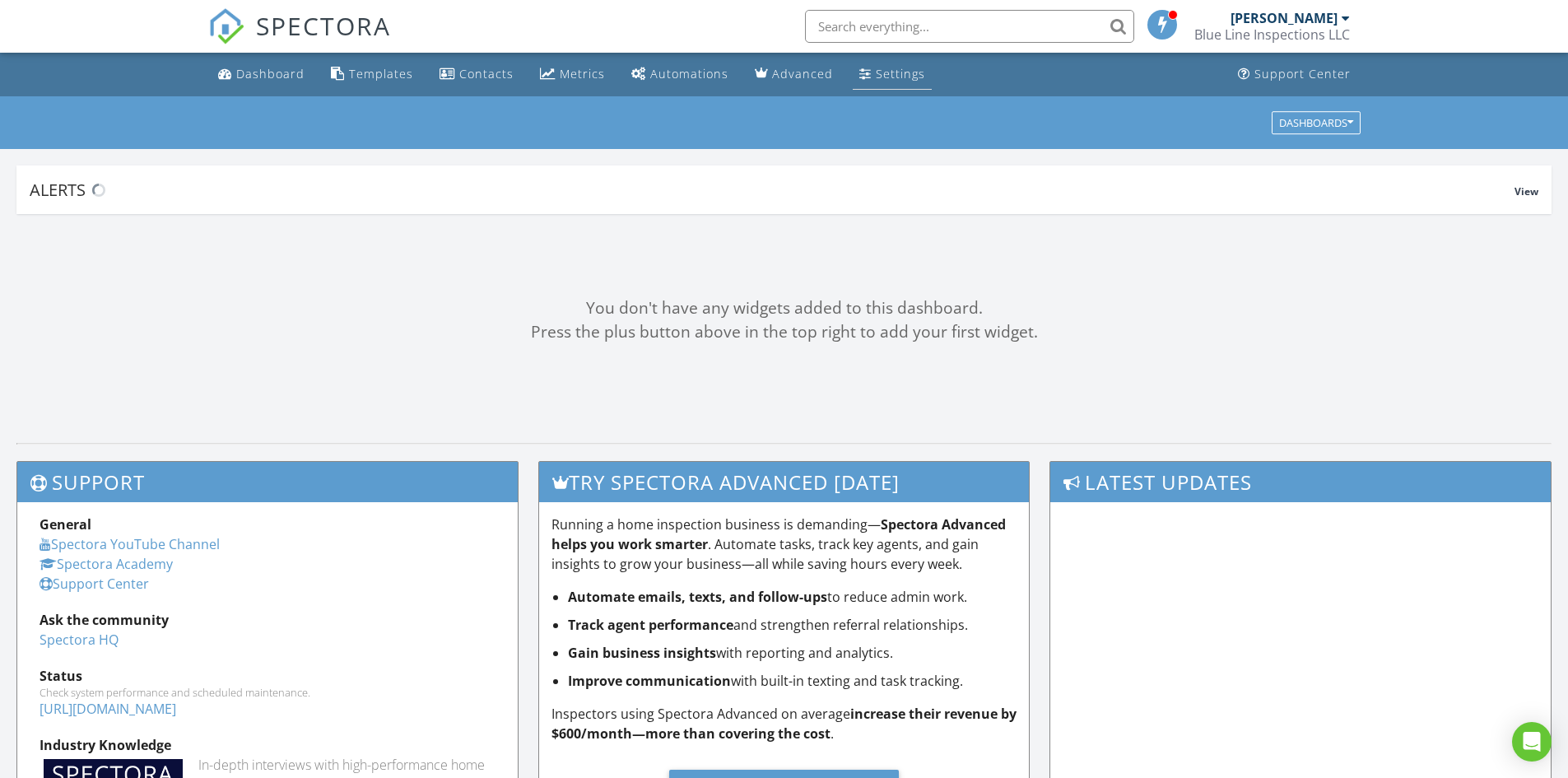
click at [875, 69] on div "Settings" at bounding box center [900, 74] width 49 height 15
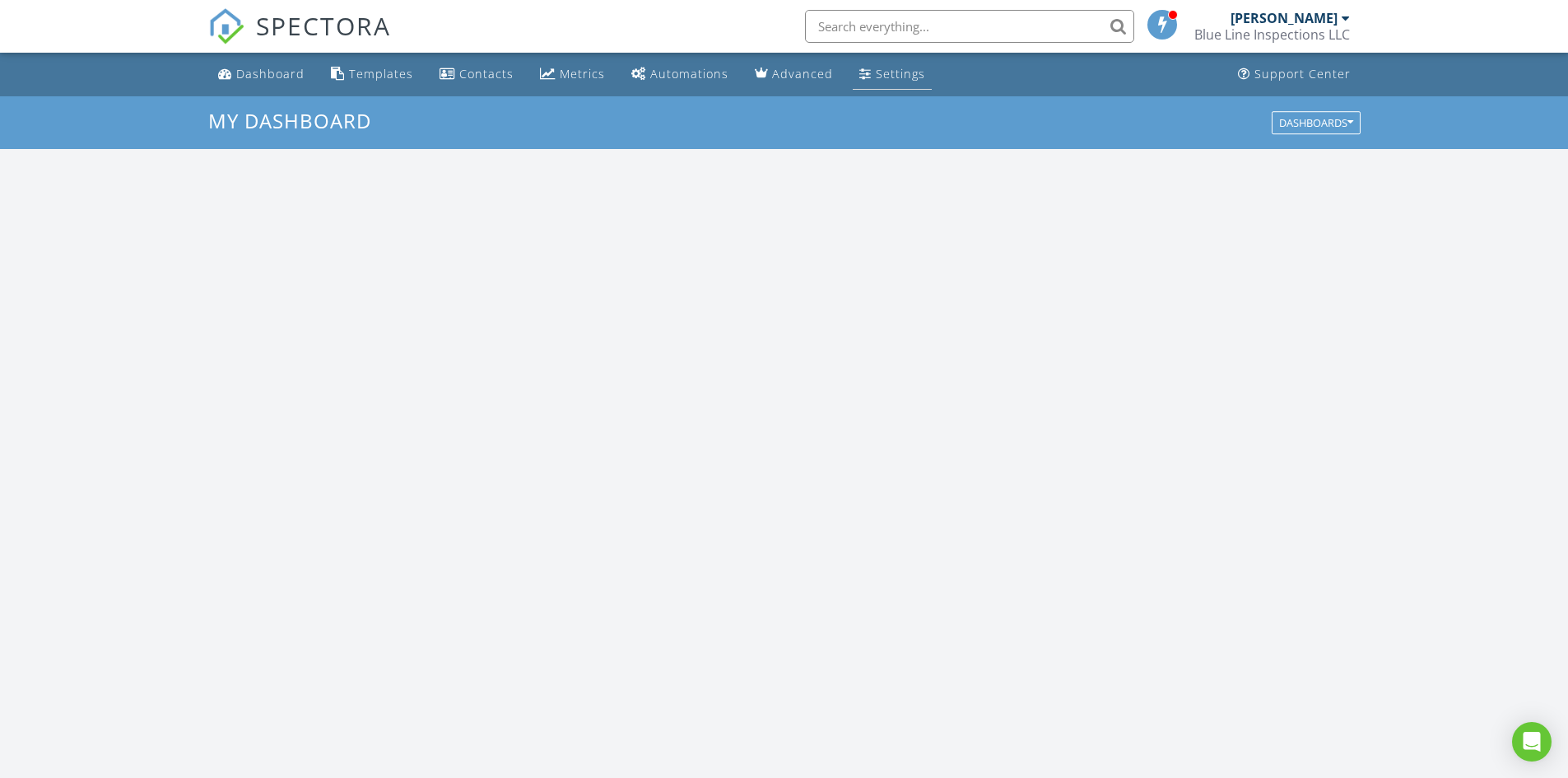
scroll to position [1524, 1593]
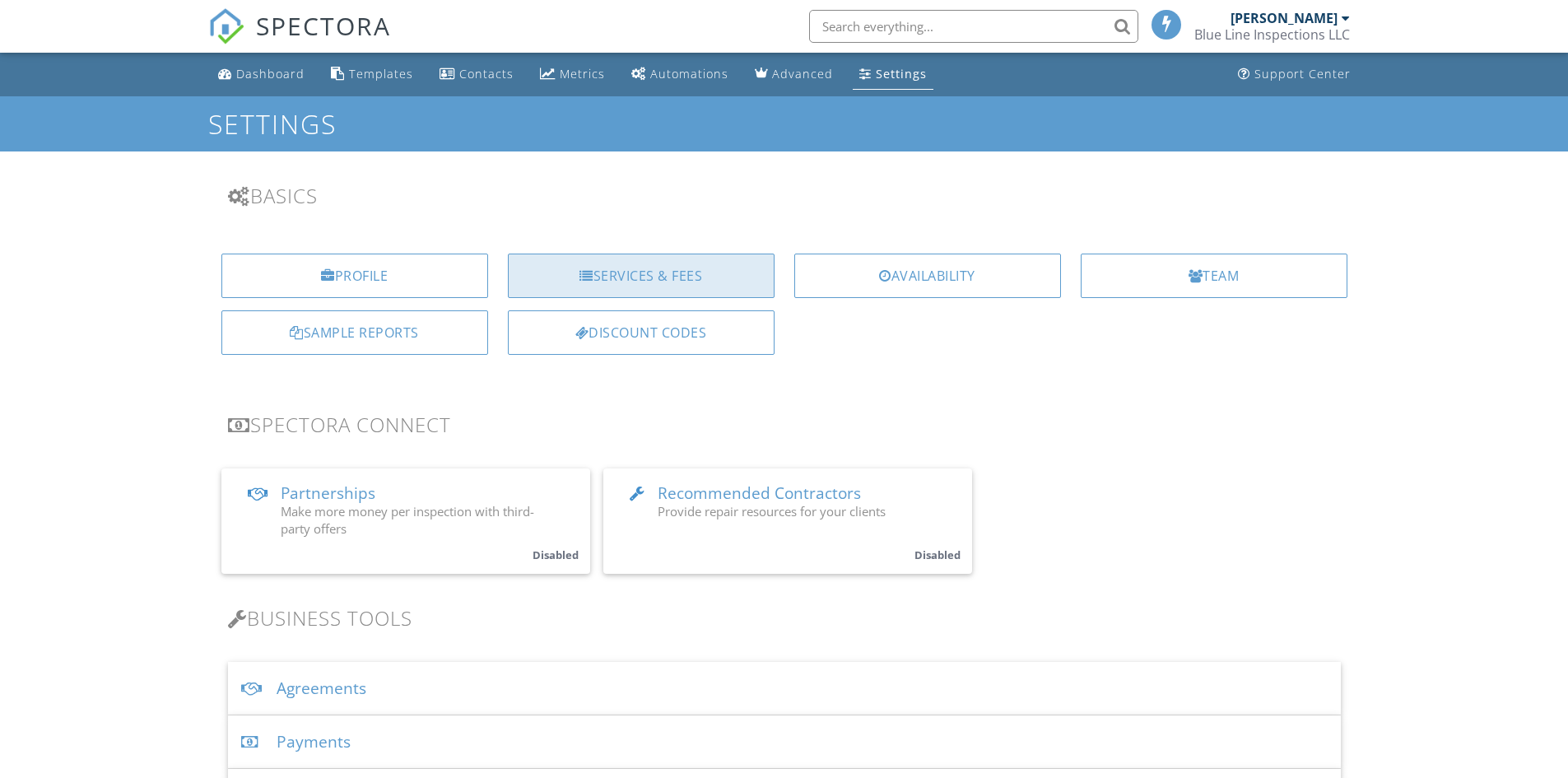
click at [611, 284] on div "Services & Fees" at bounding box center [641, 276] width 267 height 45
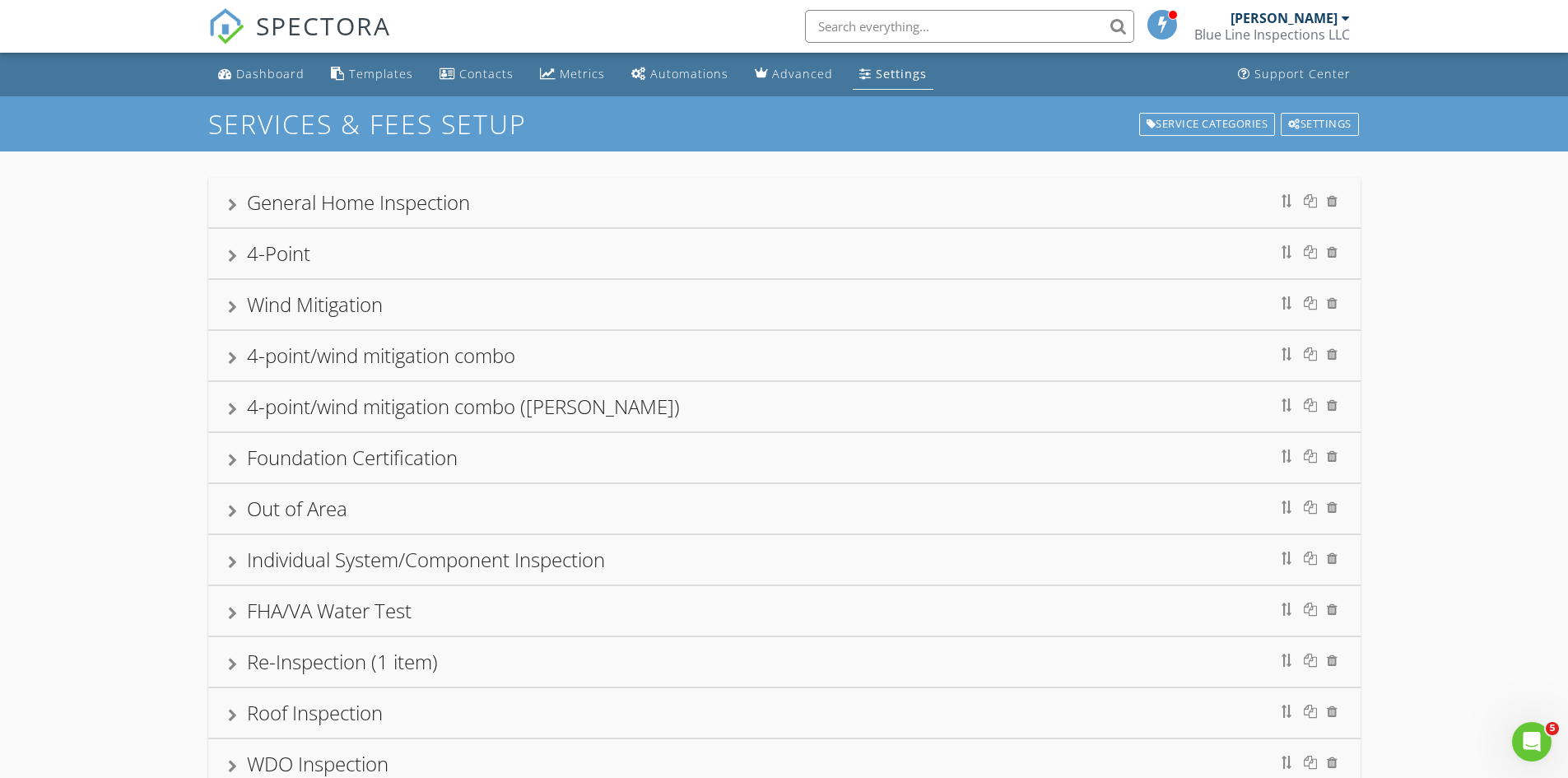
click at [231, 201] on div at bounding box center [232, 205] width 9 height 14
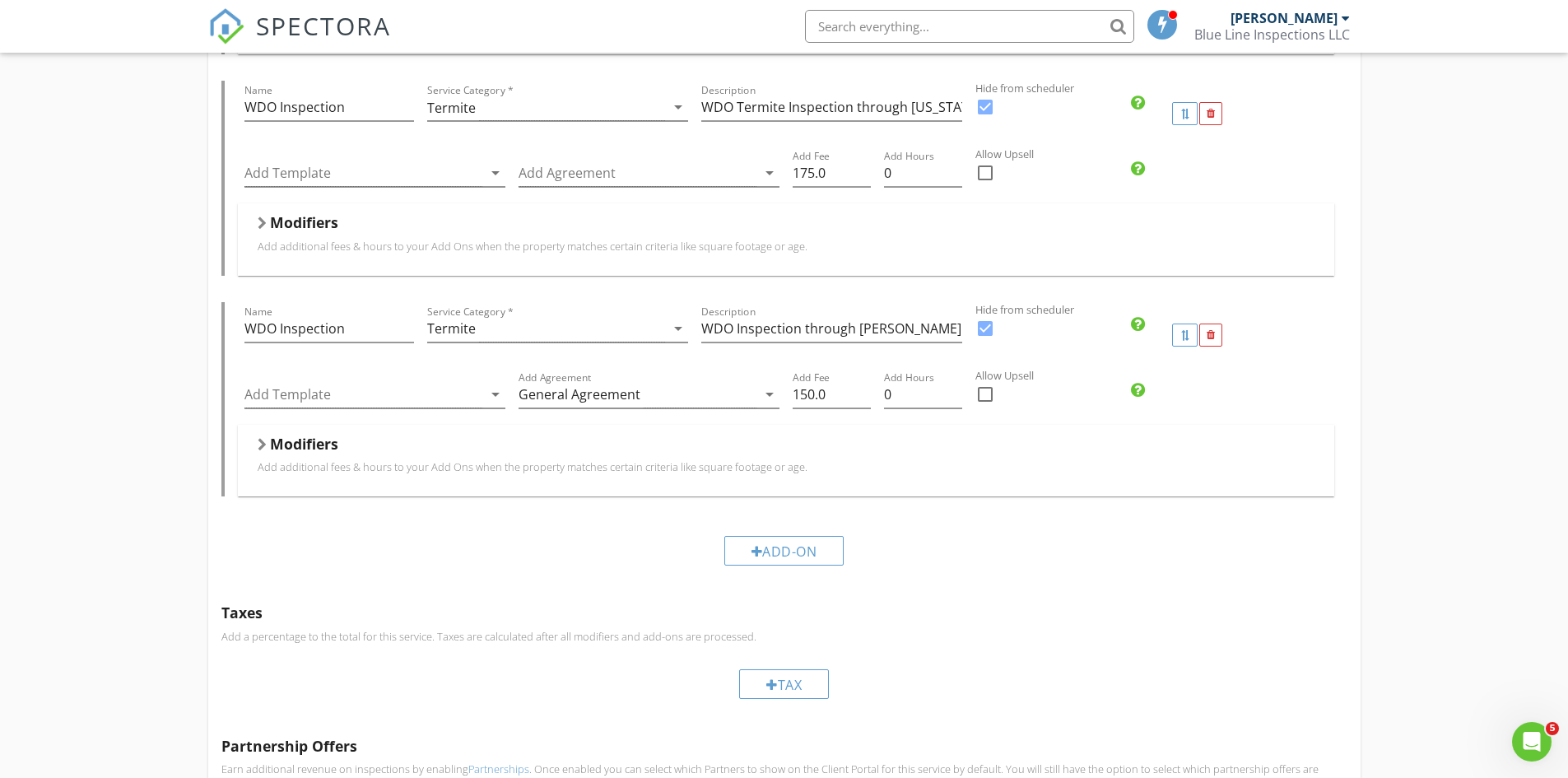
scroll to position [2388, 0]
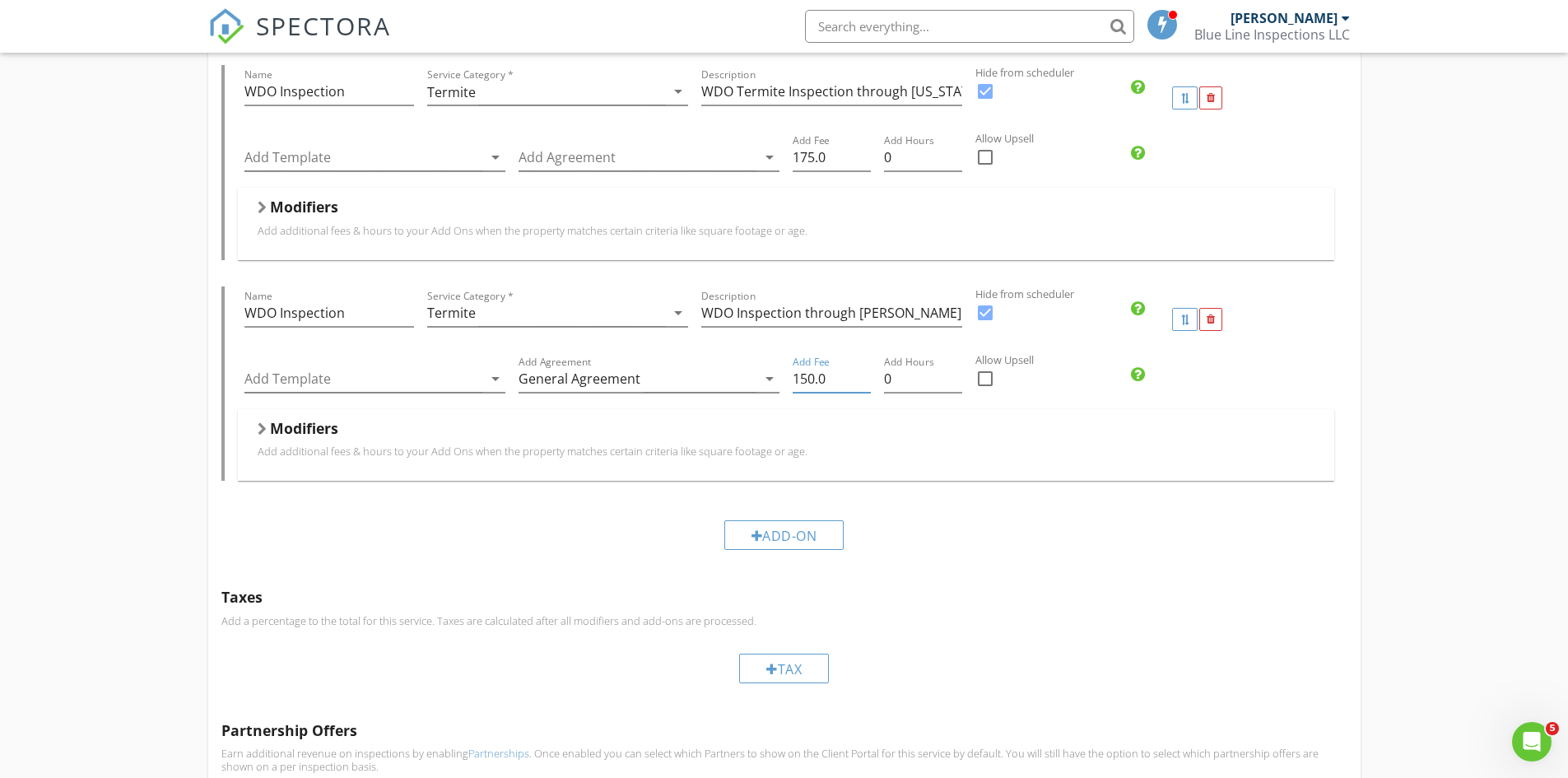
drag, startPoint x: 813, startPoint y: 376, endPoint x: 794, endPoint y: 378, distance: 19.1
click at [794, 378] on input "150.0" at bounding box center [831, 379] width 78 height 27
type input "175.0"
click at [1122, 456] on p "Add additional fees & hours to your Add Ons when the property matches certain c…" at bounding box center [785, 452] width 1057 height 14
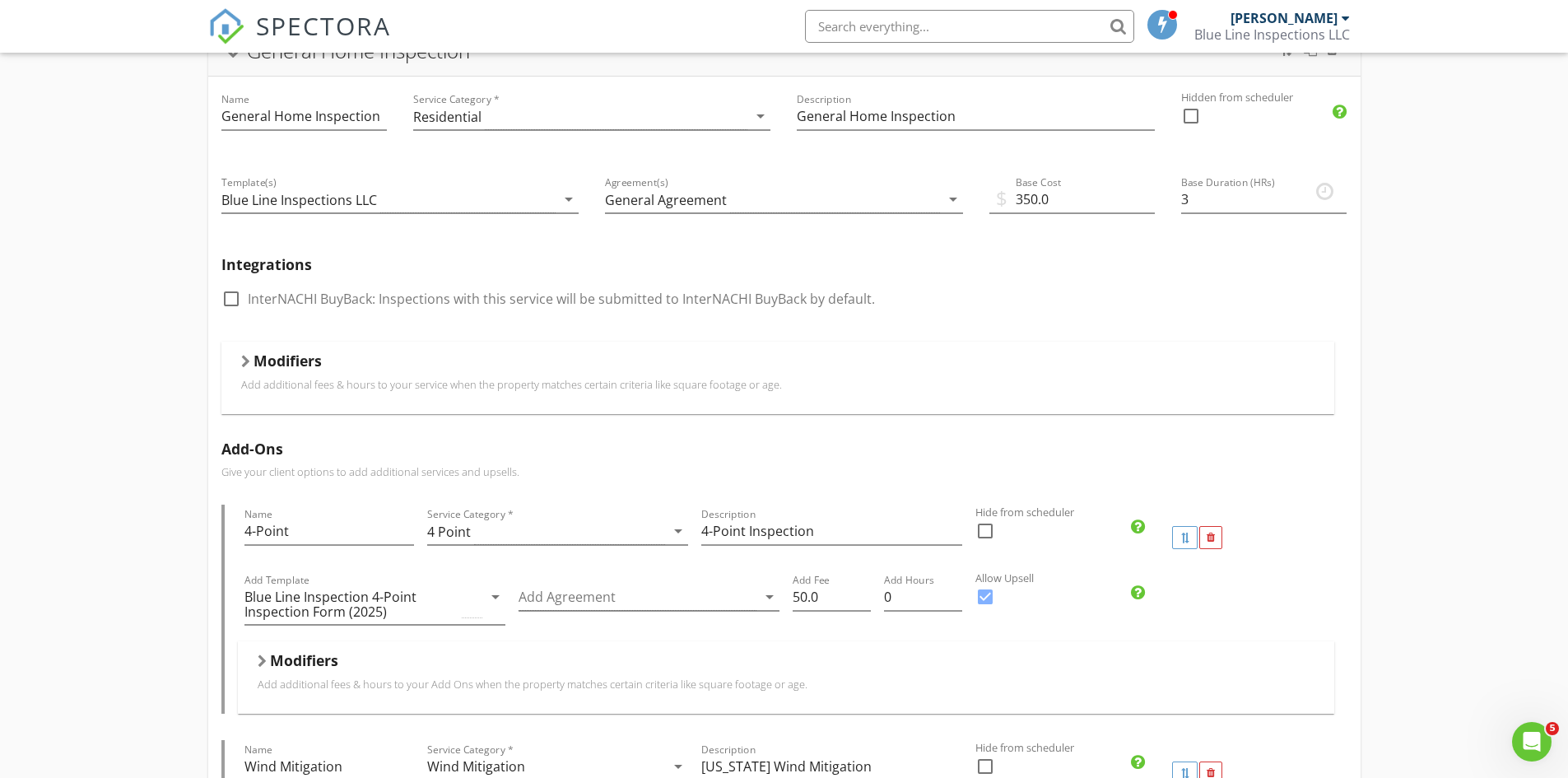
scroll to position [0, 0]
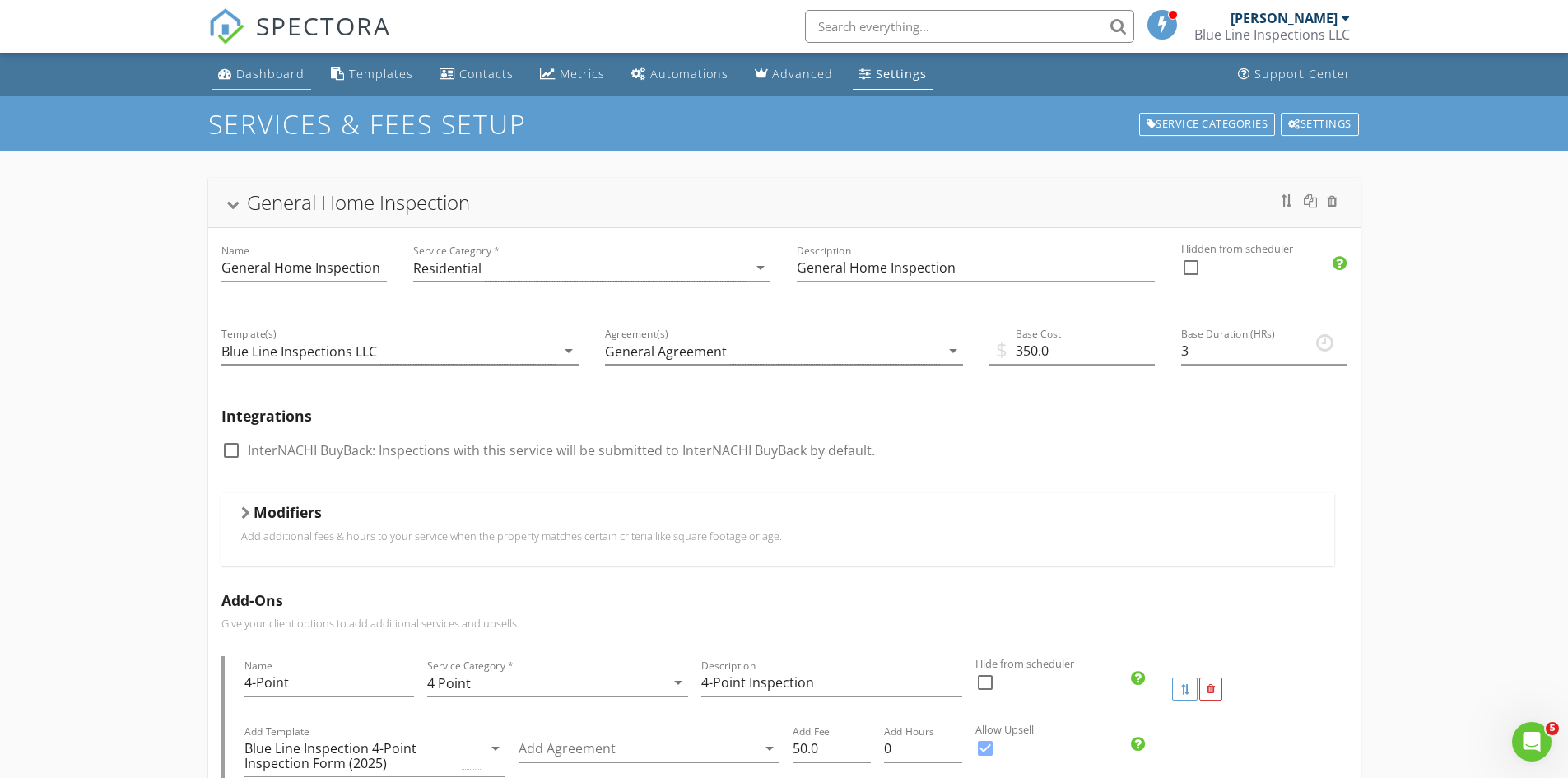
click at [248, 75] on div "Dashboard" at bounding box center [270, 74] width 69 height 15
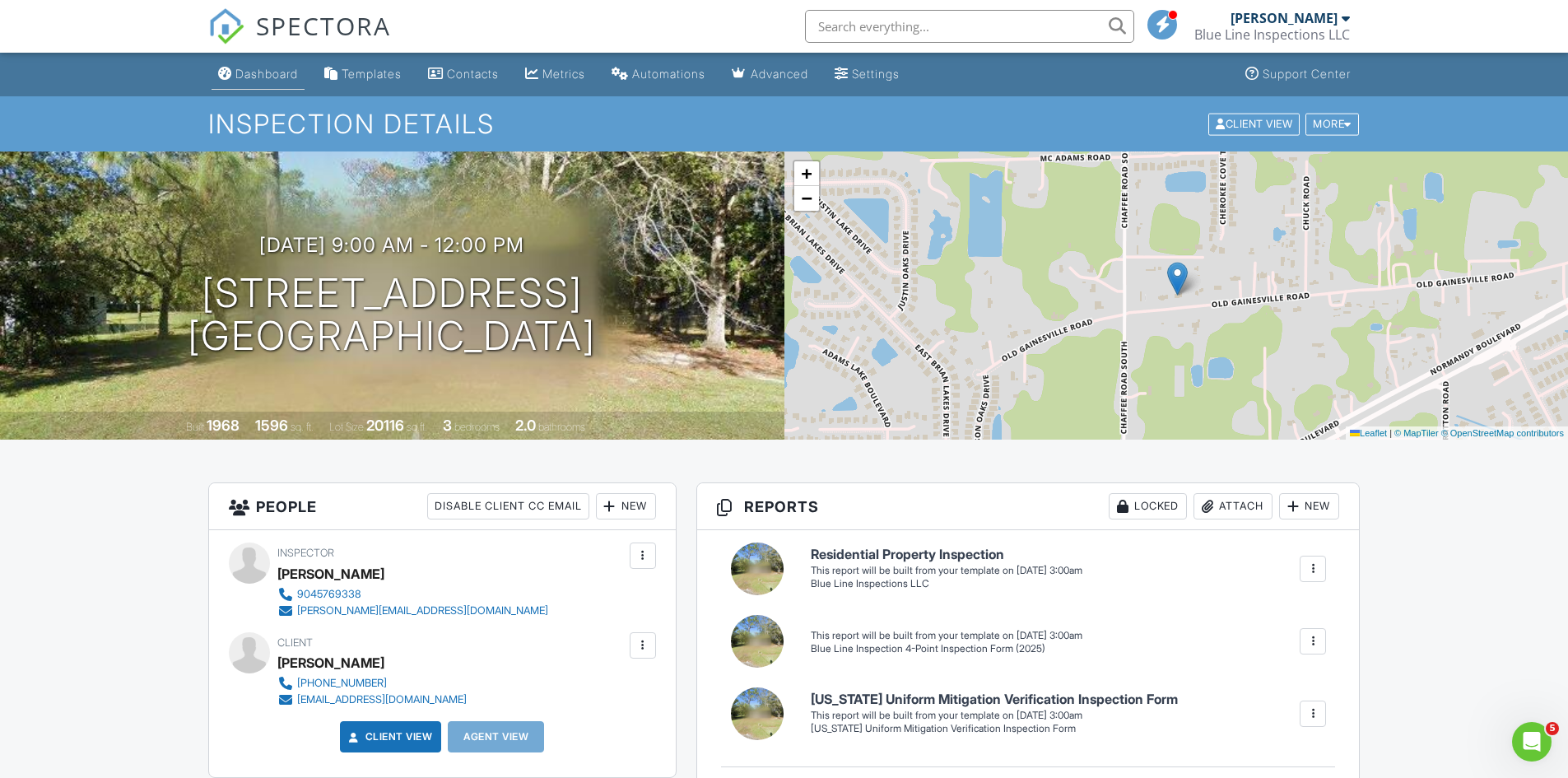
click at [251, 73] on div "Dashboard" at bounding box center [266, 74] width 63 height 14
